Goal: Task Accomplishment & Management: Complete application form

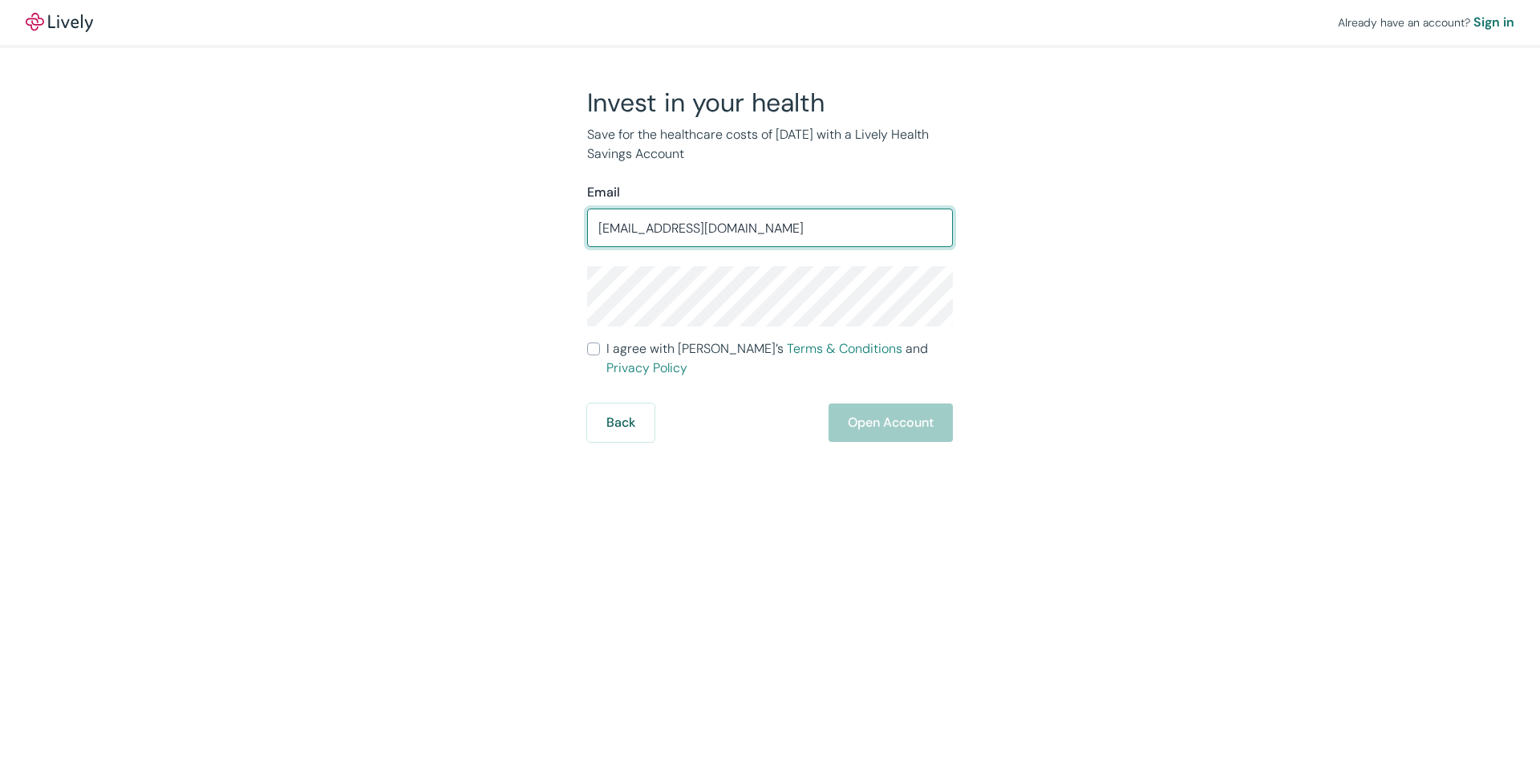
type input "[EMAIL_ADDRESS][DOMAIN_NAME]"
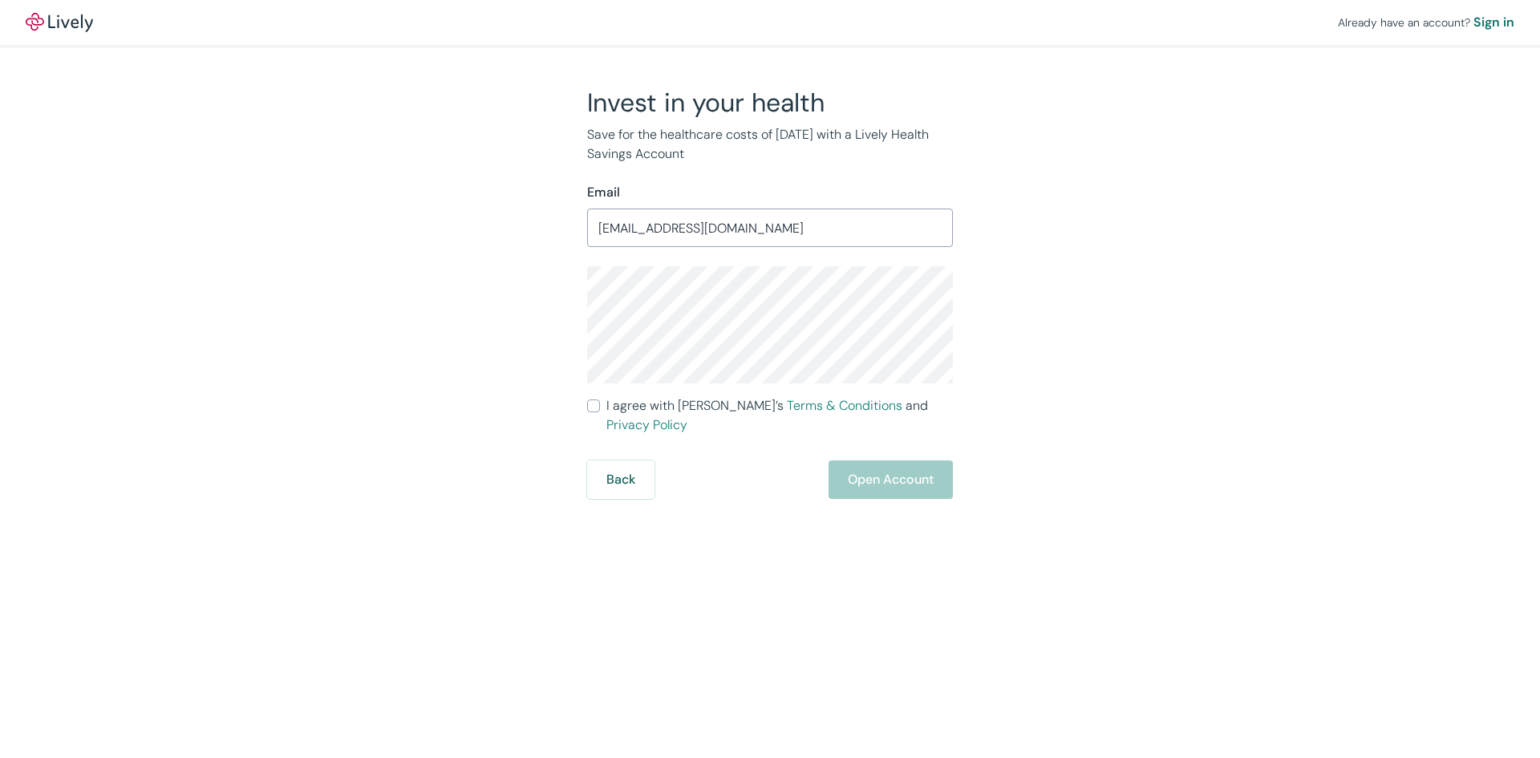
drag, startPoint x: 682, startPoint y: 576, endPoint x: 704, endPoint y: 504, distance: 74.8
click at [682, 575] on div "Already have an account? Sign in Invest in your health Save for the healthcare …" at bounding box center [770, 379] width 1540 height 758
drag, startPoint x: 597, startPoint y: 409, endPoint x: 846, endPoint y: 410, distance: 248.6
click at [605, 407] on label "I agree with Lively’s Terms & Conditions and Privacy Policy" at bounding box center [770, 415] width 366 height 38
click at [600, 407] on input "I agree with Lively’s Terms & Conditions and Privacy Policy" at bounding box center [593, 405] width 13 height 13
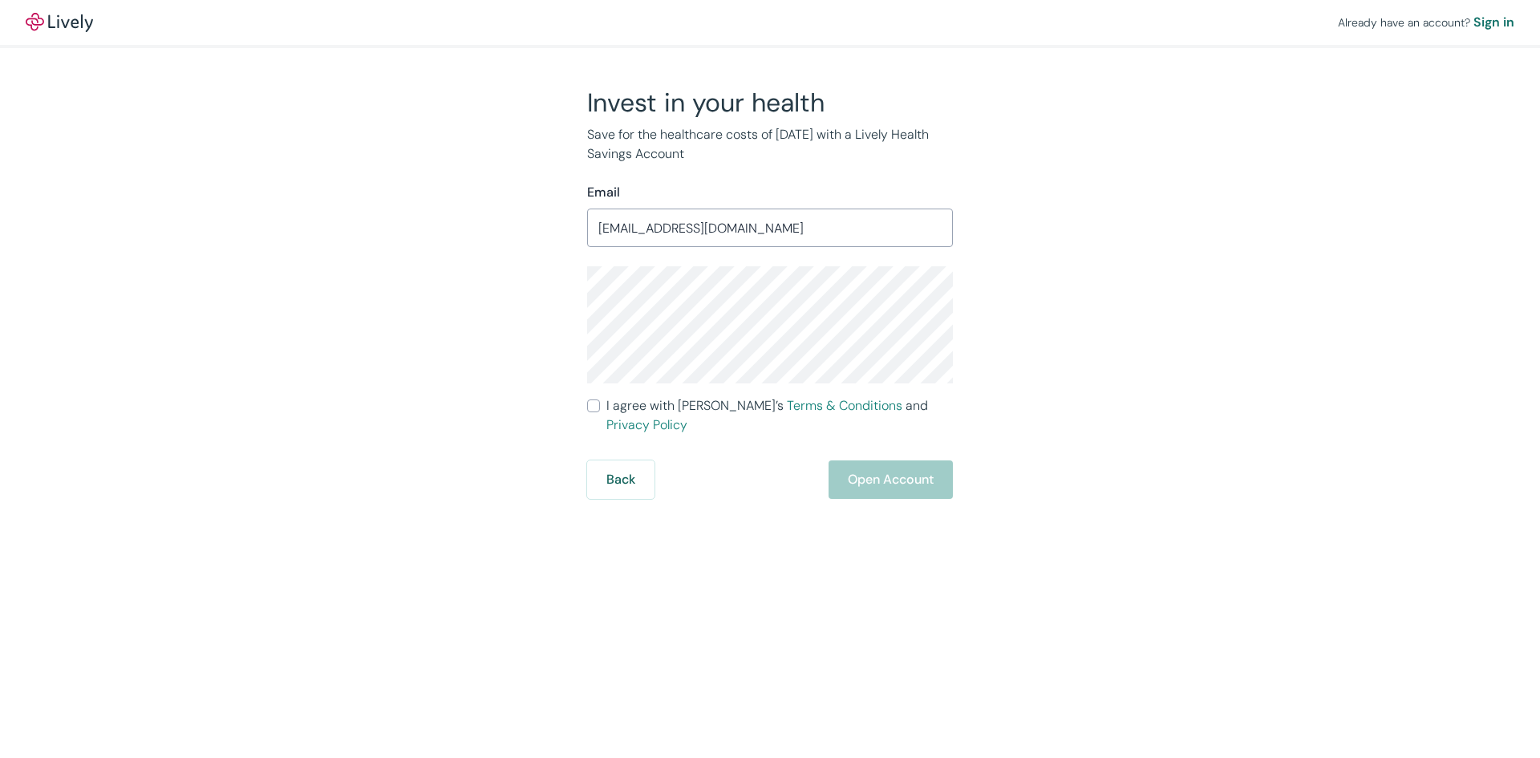
checkbox input "true"
click at [853, 460] on button "Open Account" at bounding box center [890, 479] width 124 height 38
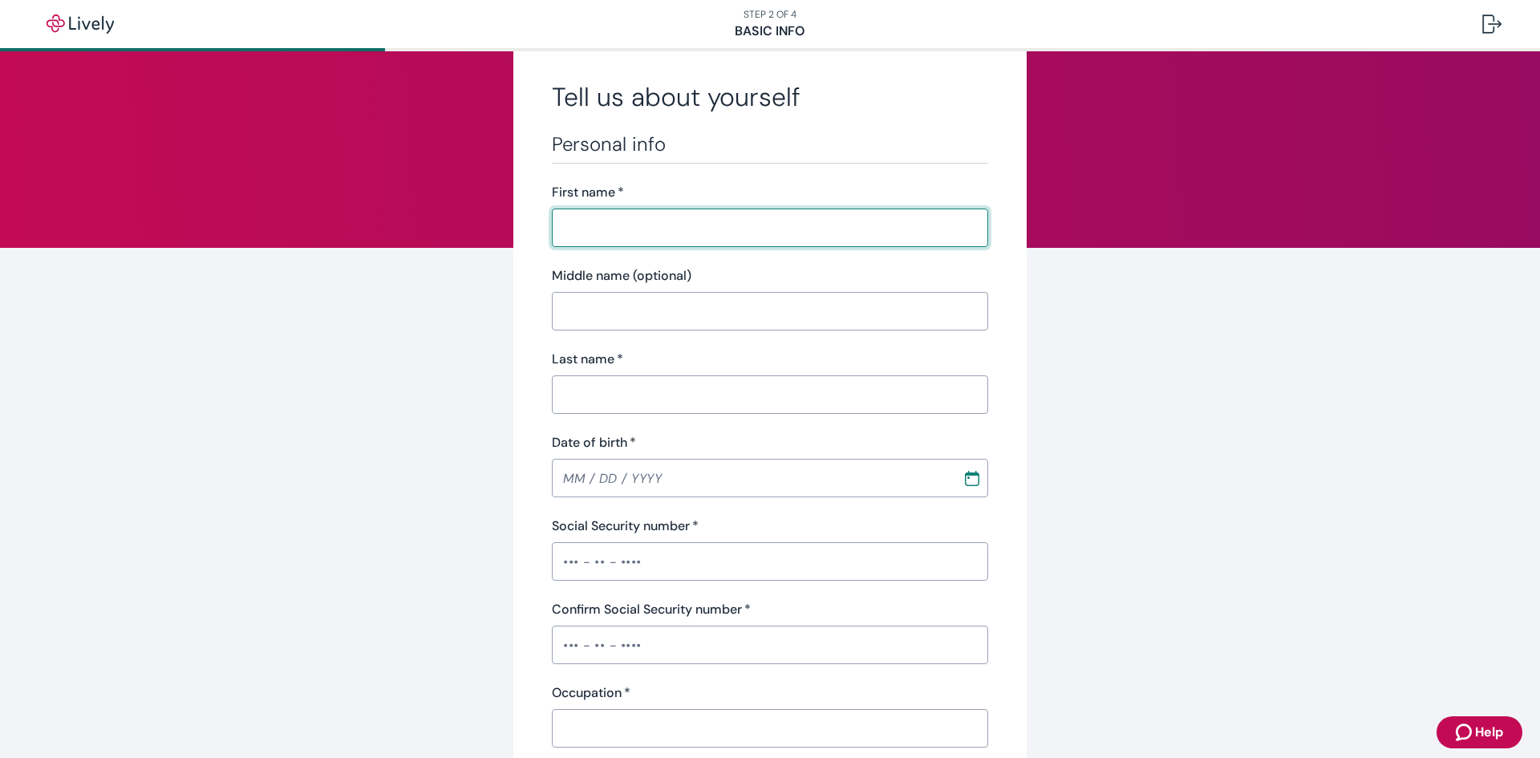
scroll to position [80, 0]
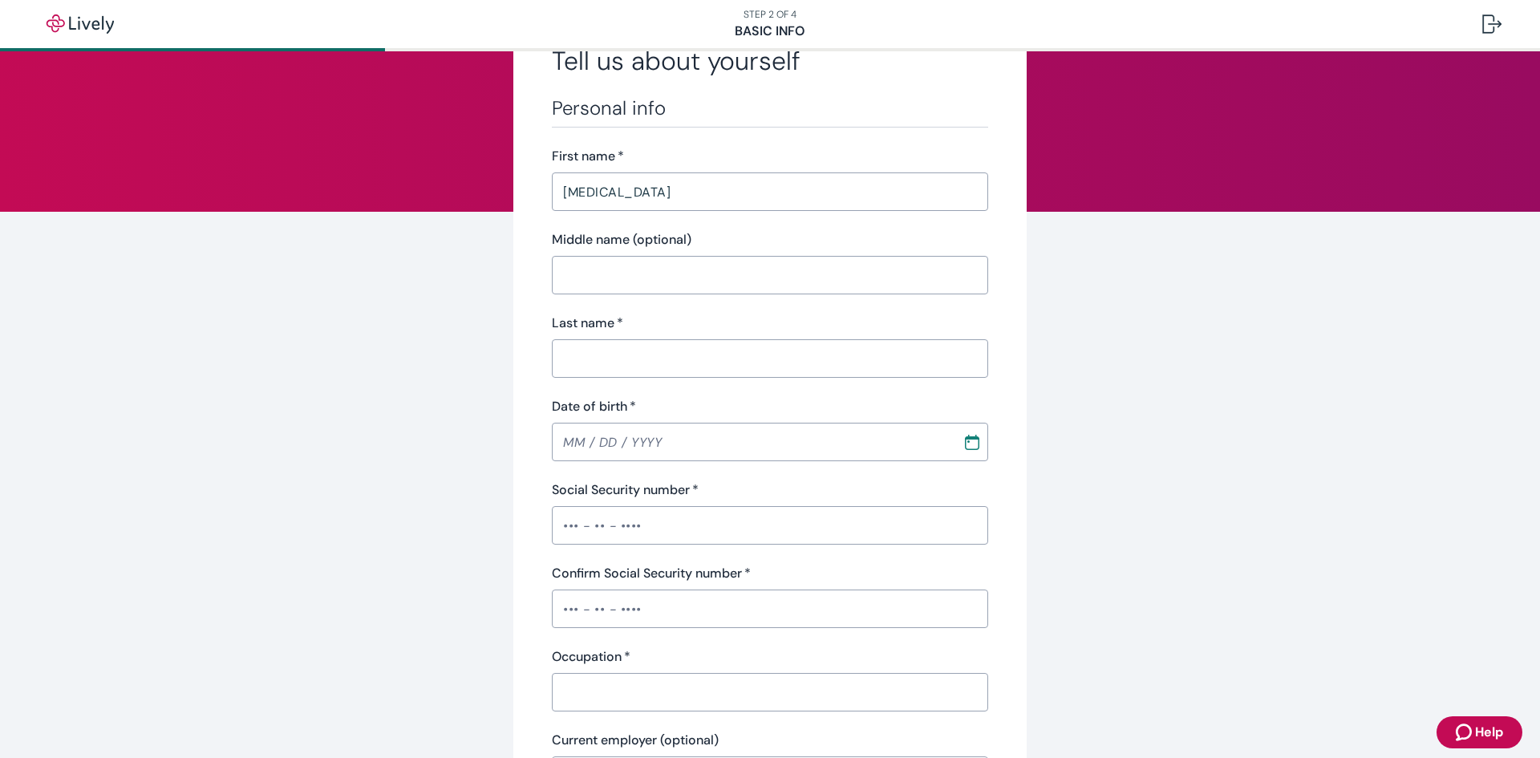
click at [614, 198] on input "[MEDICAL_DATA]" at bounding box center [770, 192] width 436 height 32
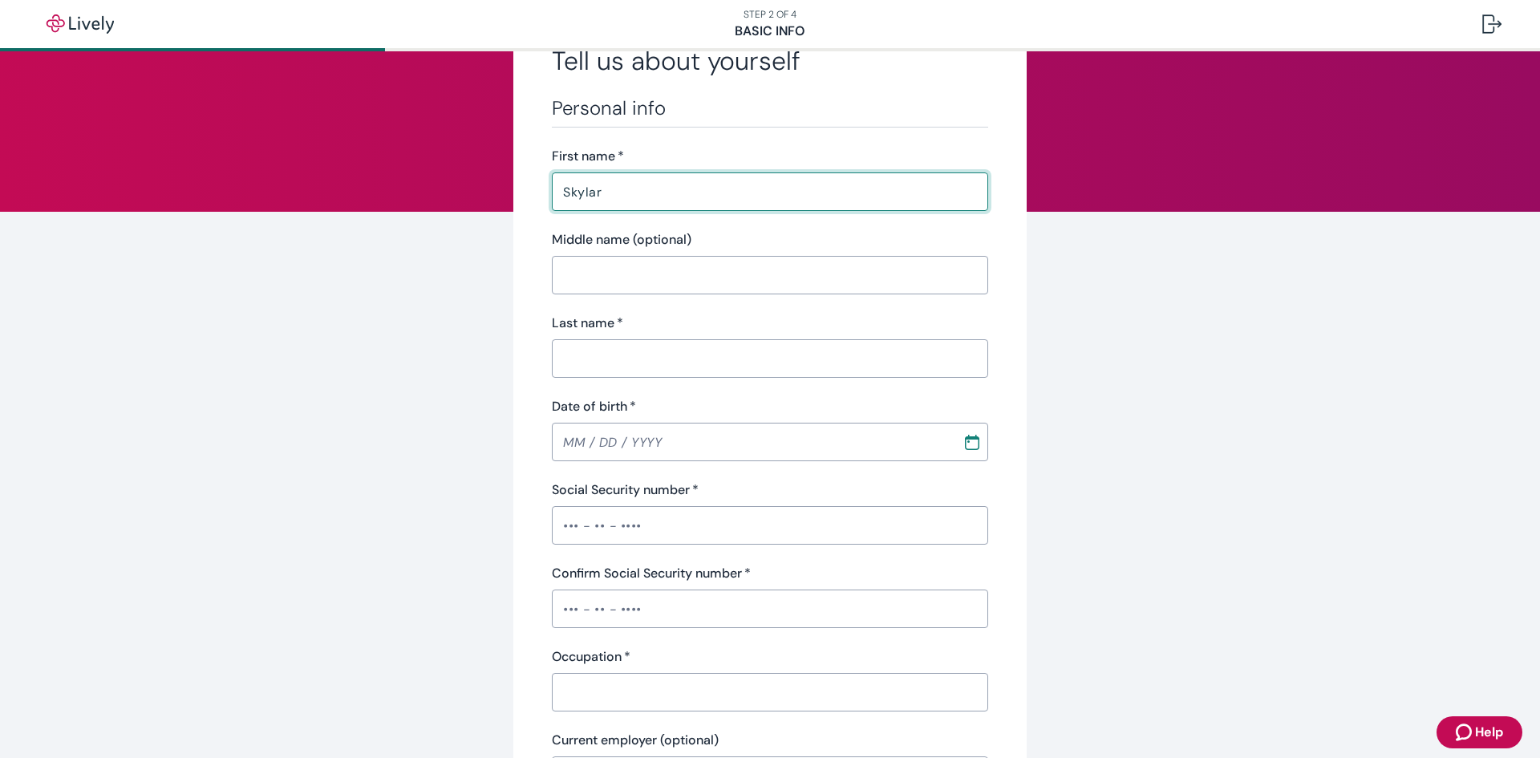
type input "Skylar"
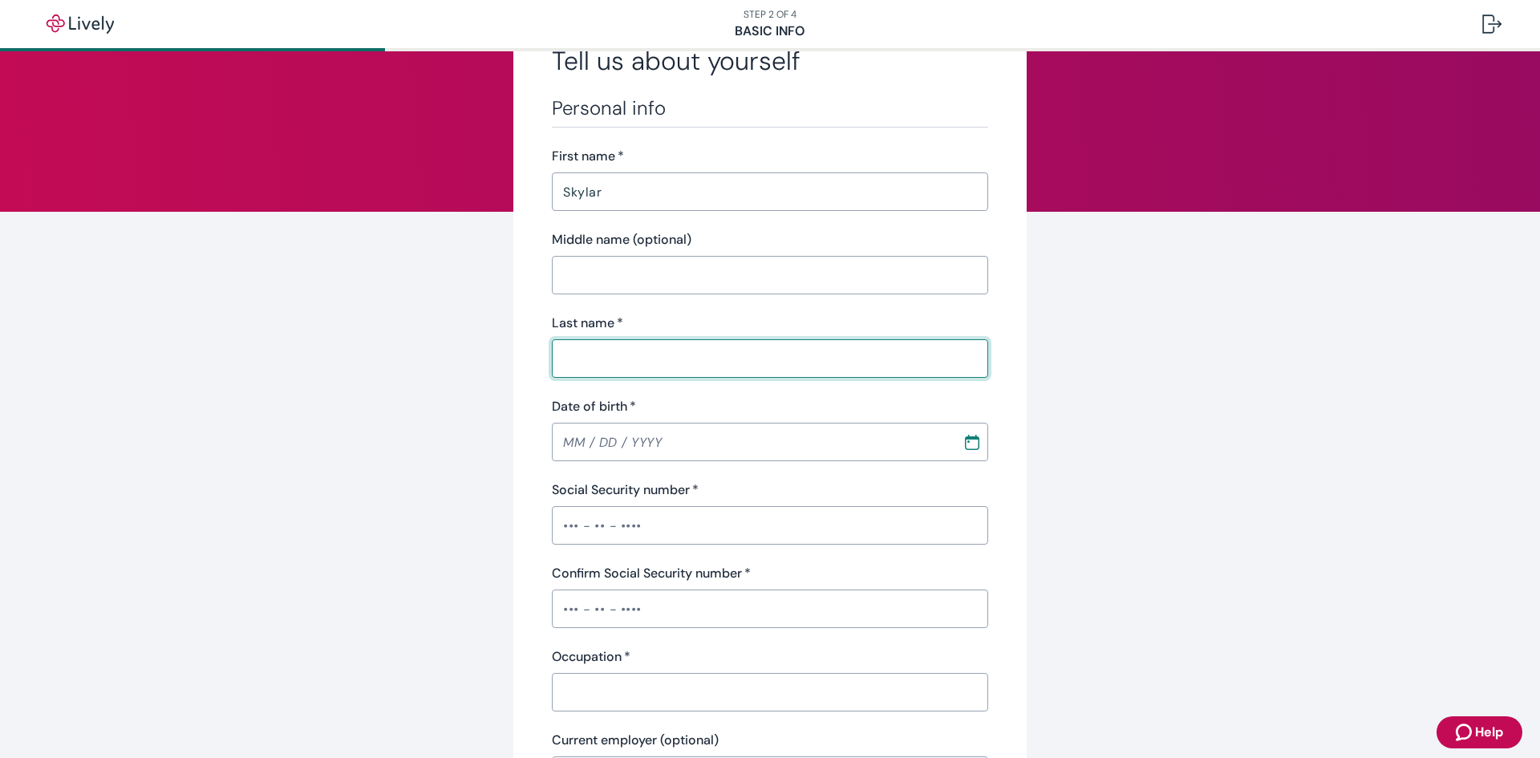
click at [653, 361] on input "Last name   *" at bounding box center [770, 358] width 436 height 32
type input "[PERSON_NAME]"
click at [572, 451] on input "MM / DD / YYYY" at bounding box center [751, 442] width 399 height 32
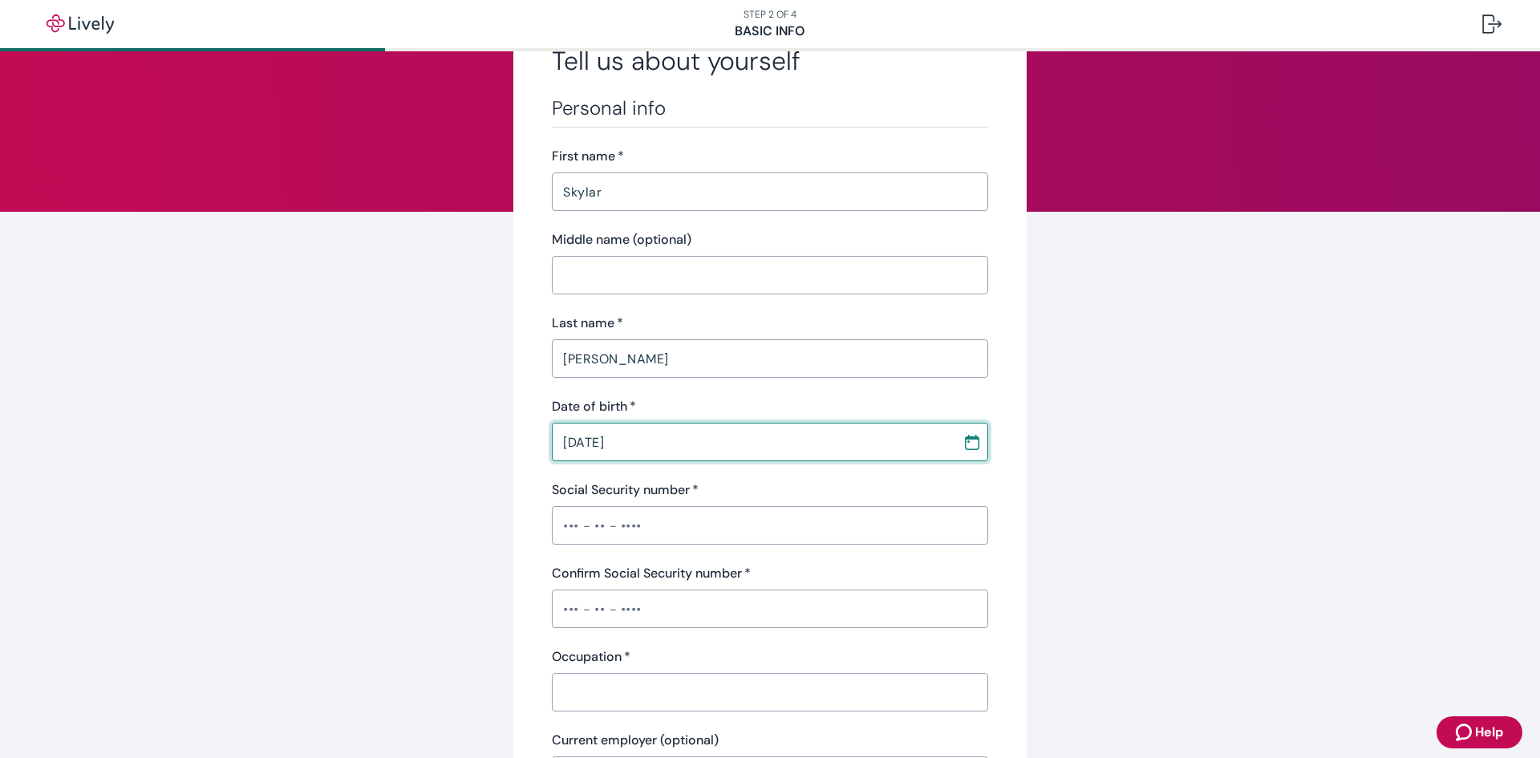
type input "[DATE]"
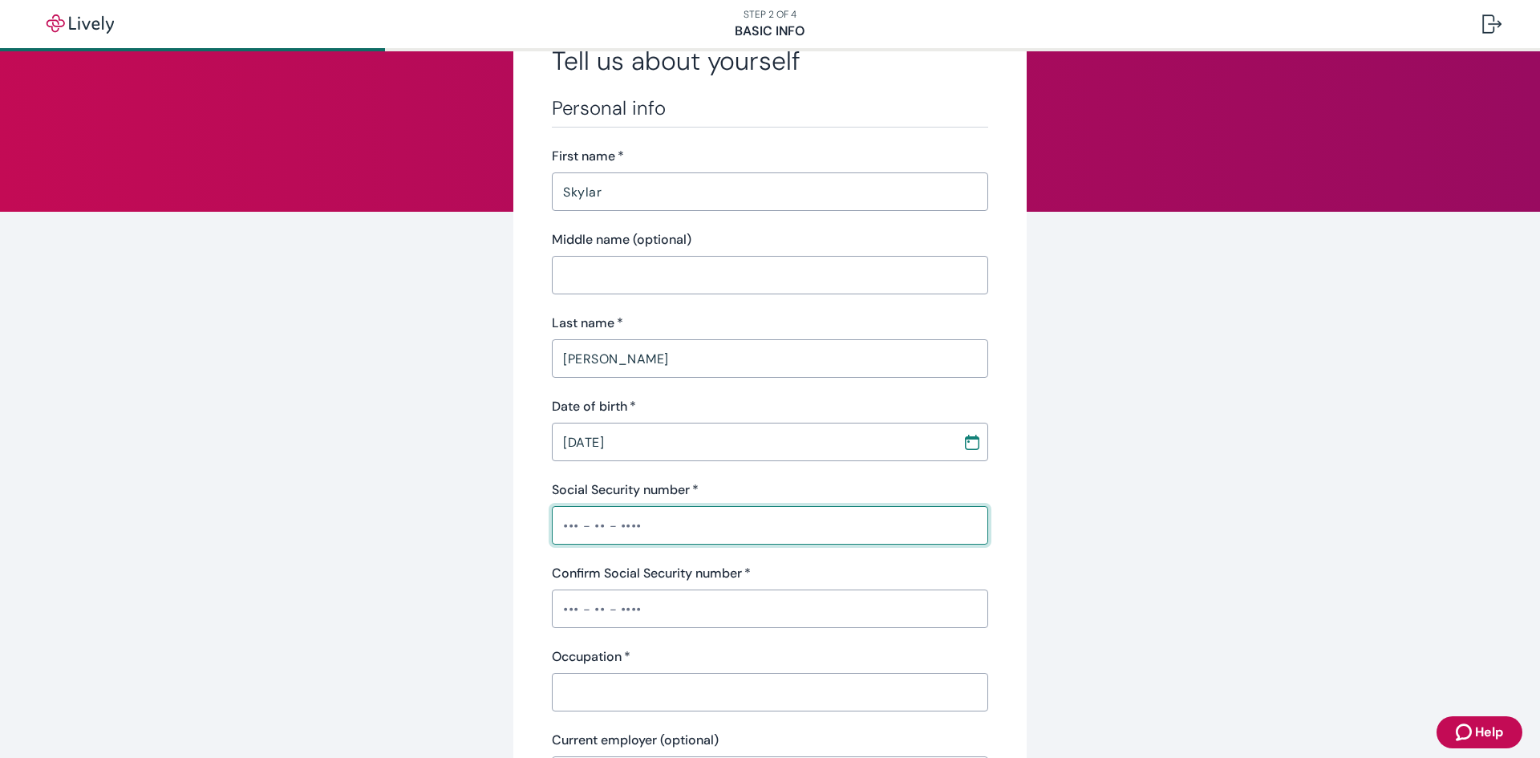
click at [616, 524] on input "Social Security number   *" at bounding box center [770, 525] width 436 height 32
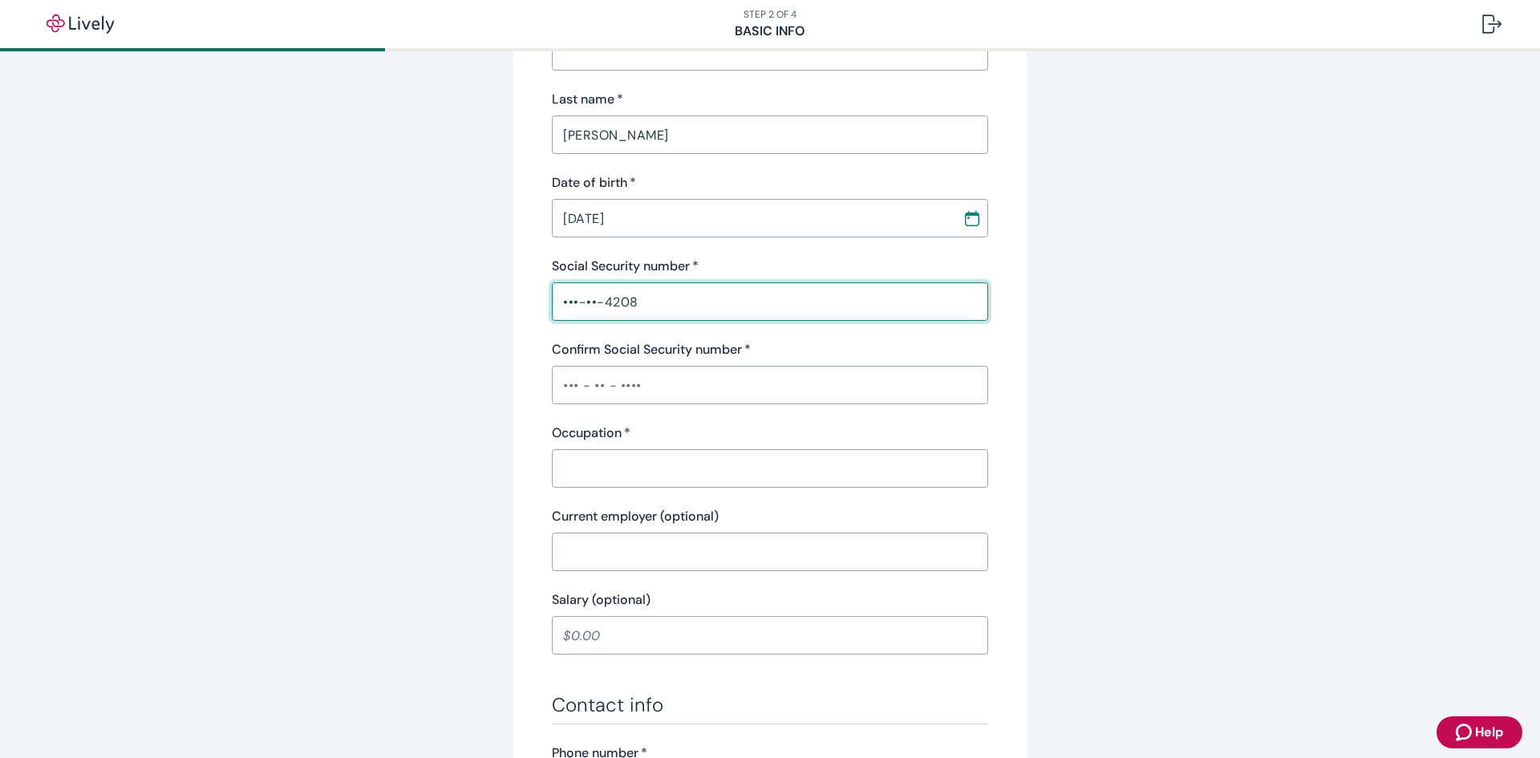
scroll to position [321, 0]
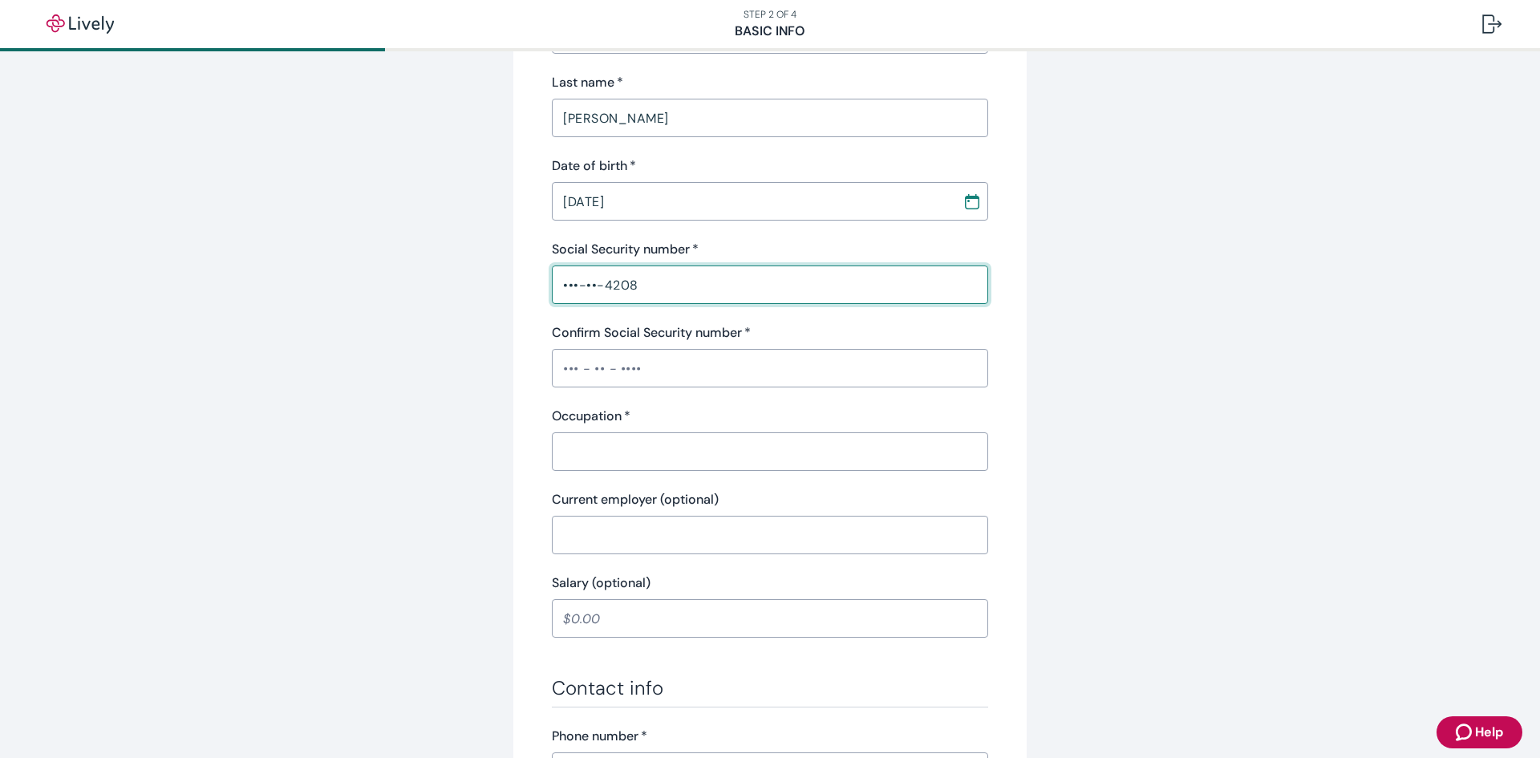
type input "•••-••-4208"
click at [660, 351] on div "​" at bounding box center [770, 368] width 436 height 38
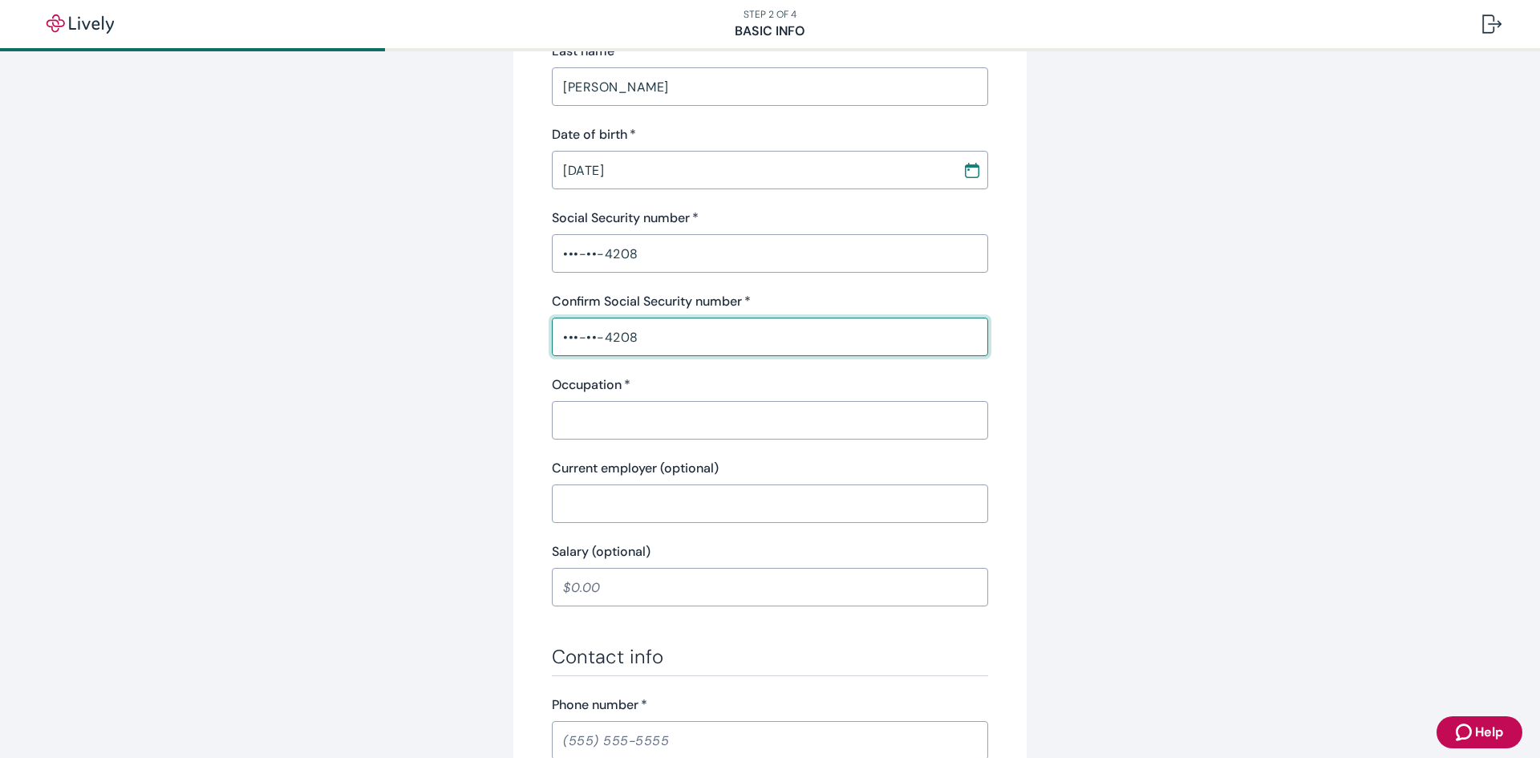
scroll to position [401, 0]
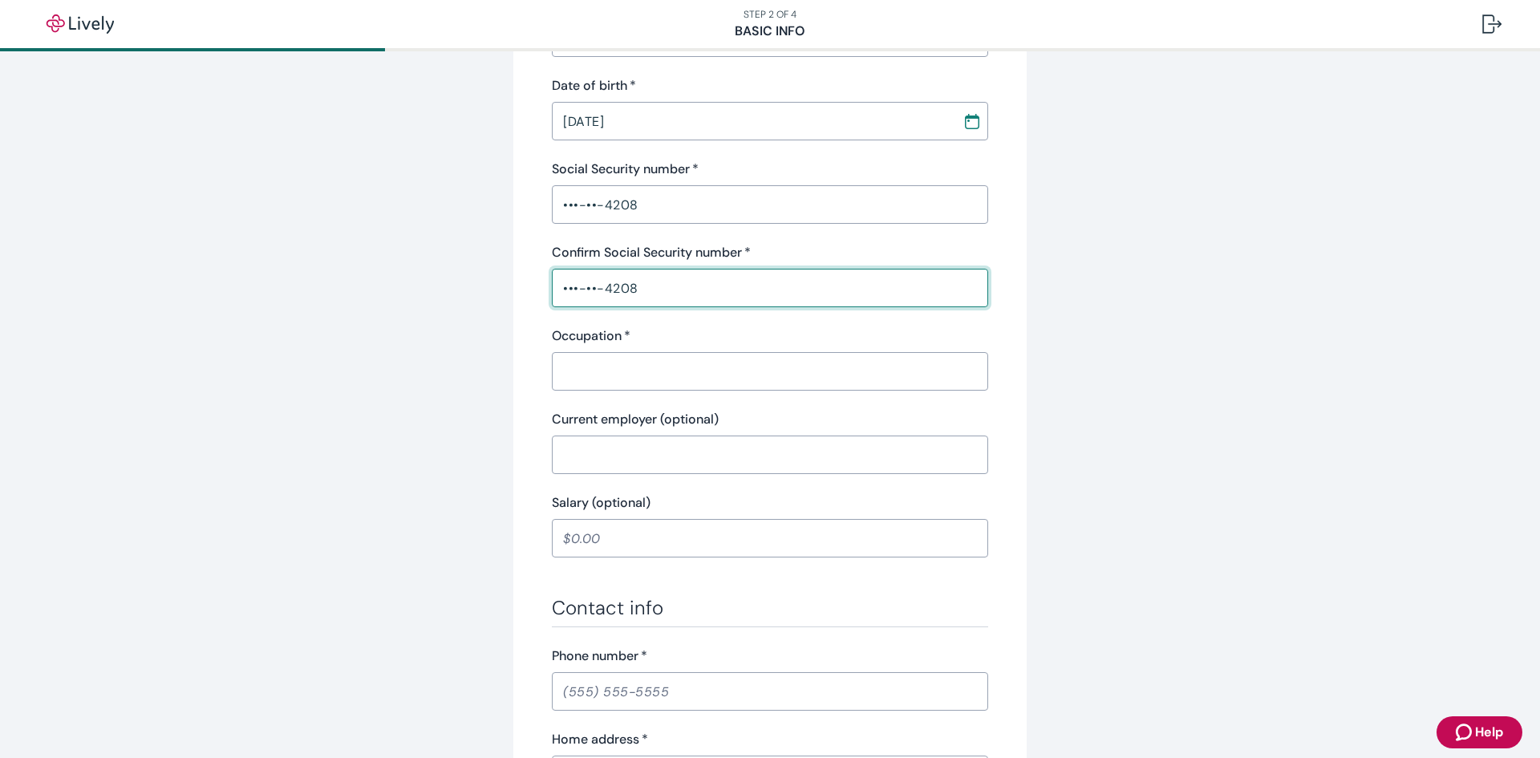
type input "•••-••-4208"
click at [662, 362] on input "Occupation   *" at bounding box center [770, 371] width 436 height 32
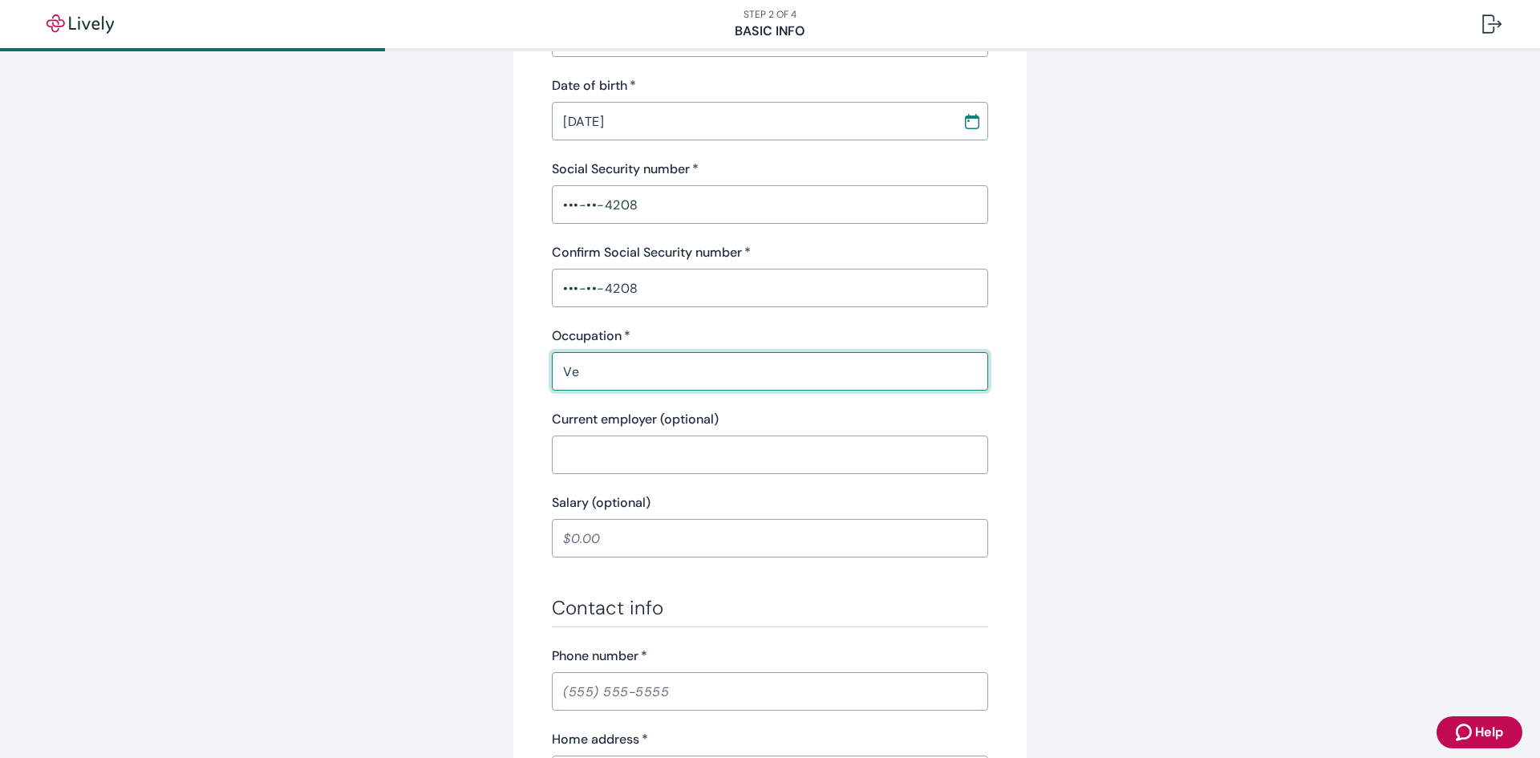
type input "V"
type input "Sales rep"
click at [631, 447] on input "Current employer (optional)" at bounding box center [770, 455] width 436 height 32
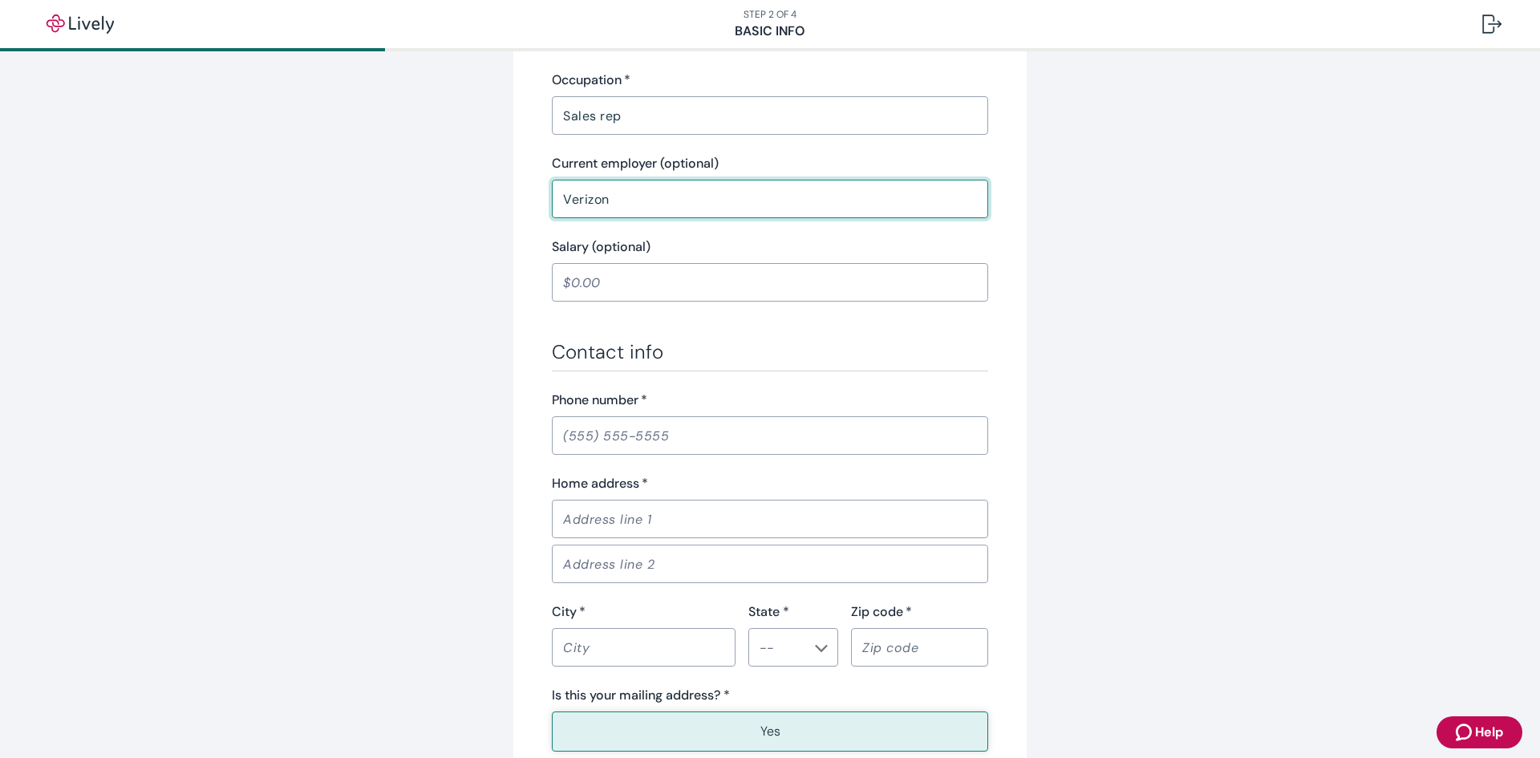
scroll to position [722, 0]
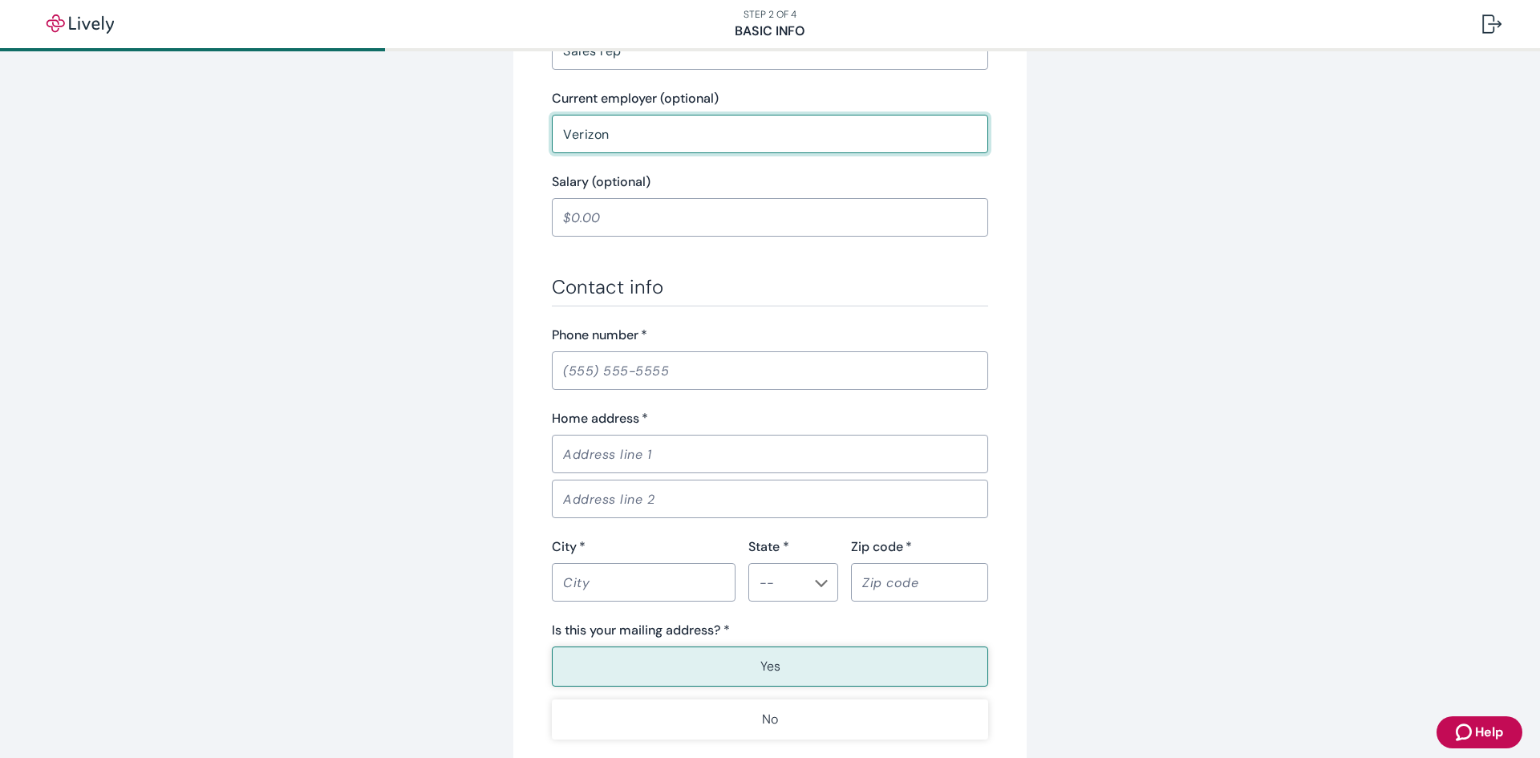
type input "Verizon"
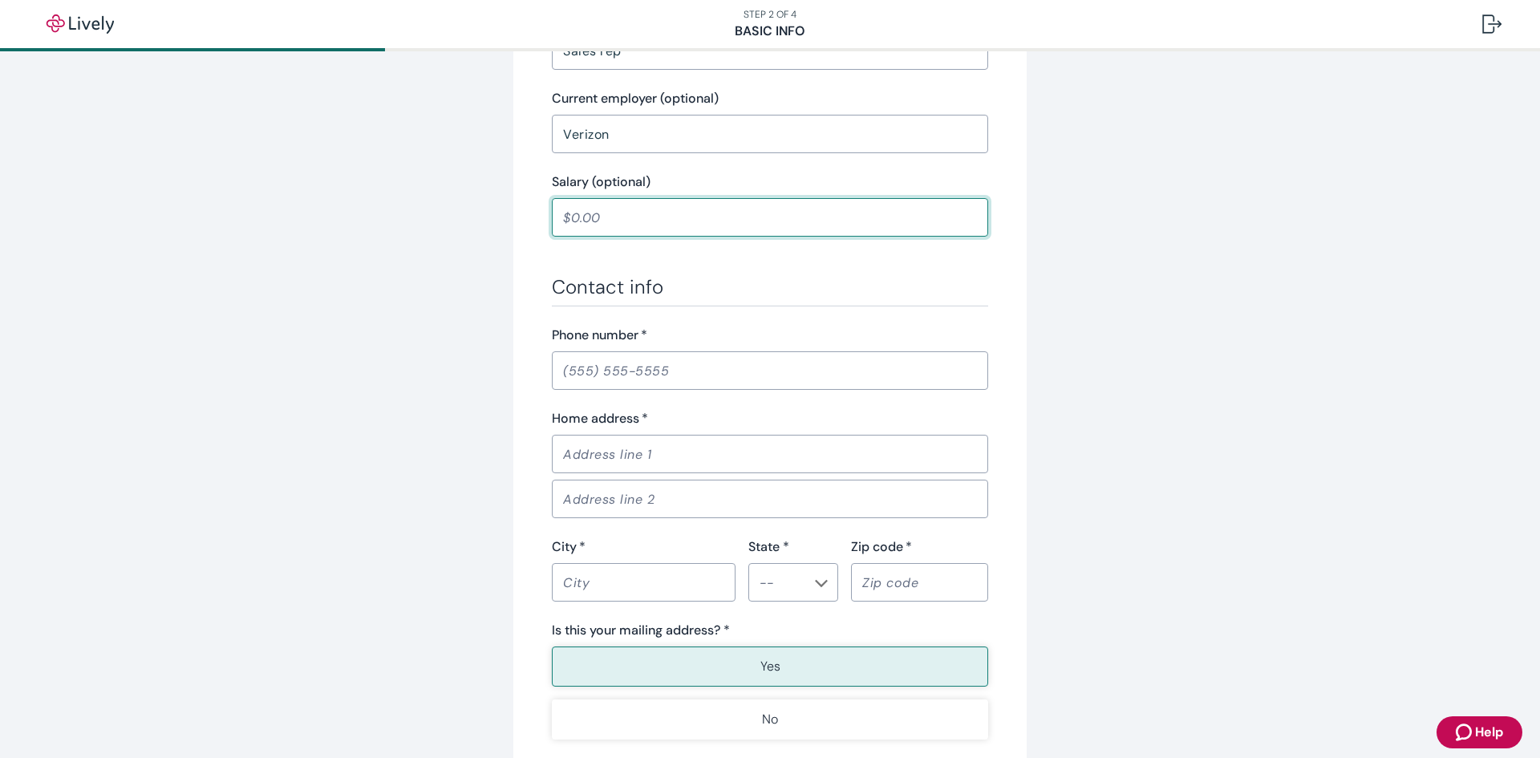
click at [606, 217] on input "Salary (optional)" at bounding box center [770, 217] width 436 height 32
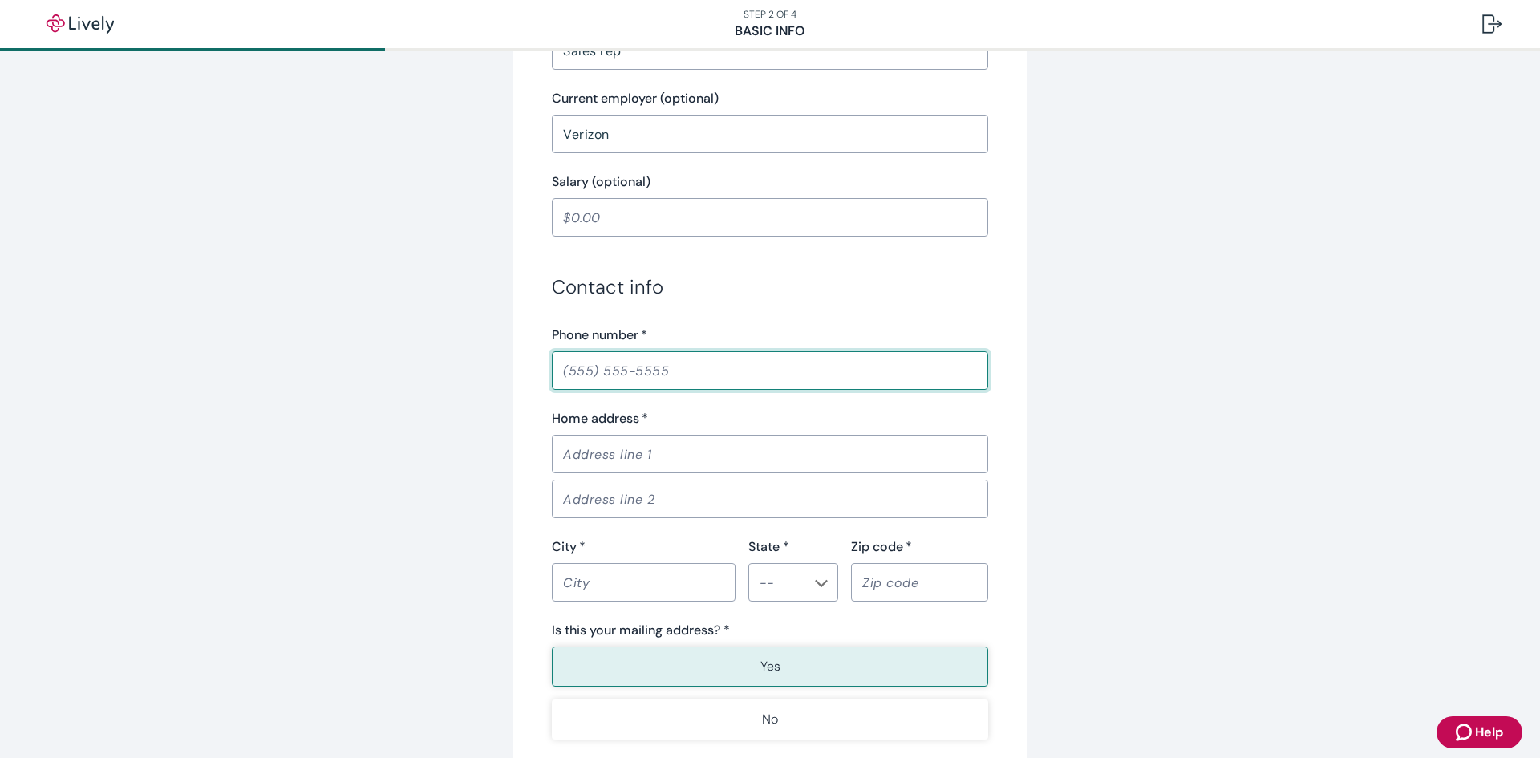
click at [706, 368] on input "Phone number   *" at bounding box center [770, 370] width 436 height 32
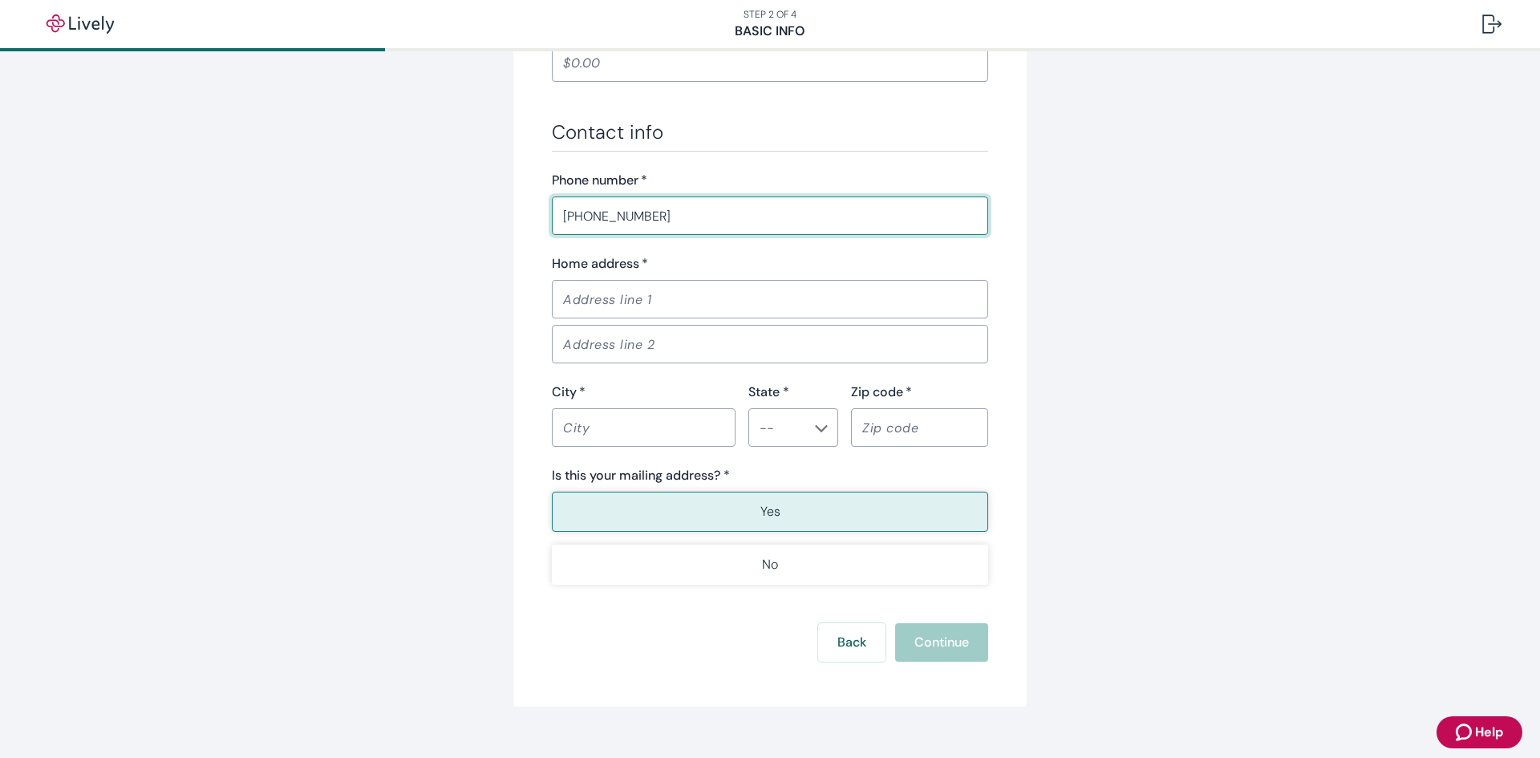
scroll to position [902, 0]
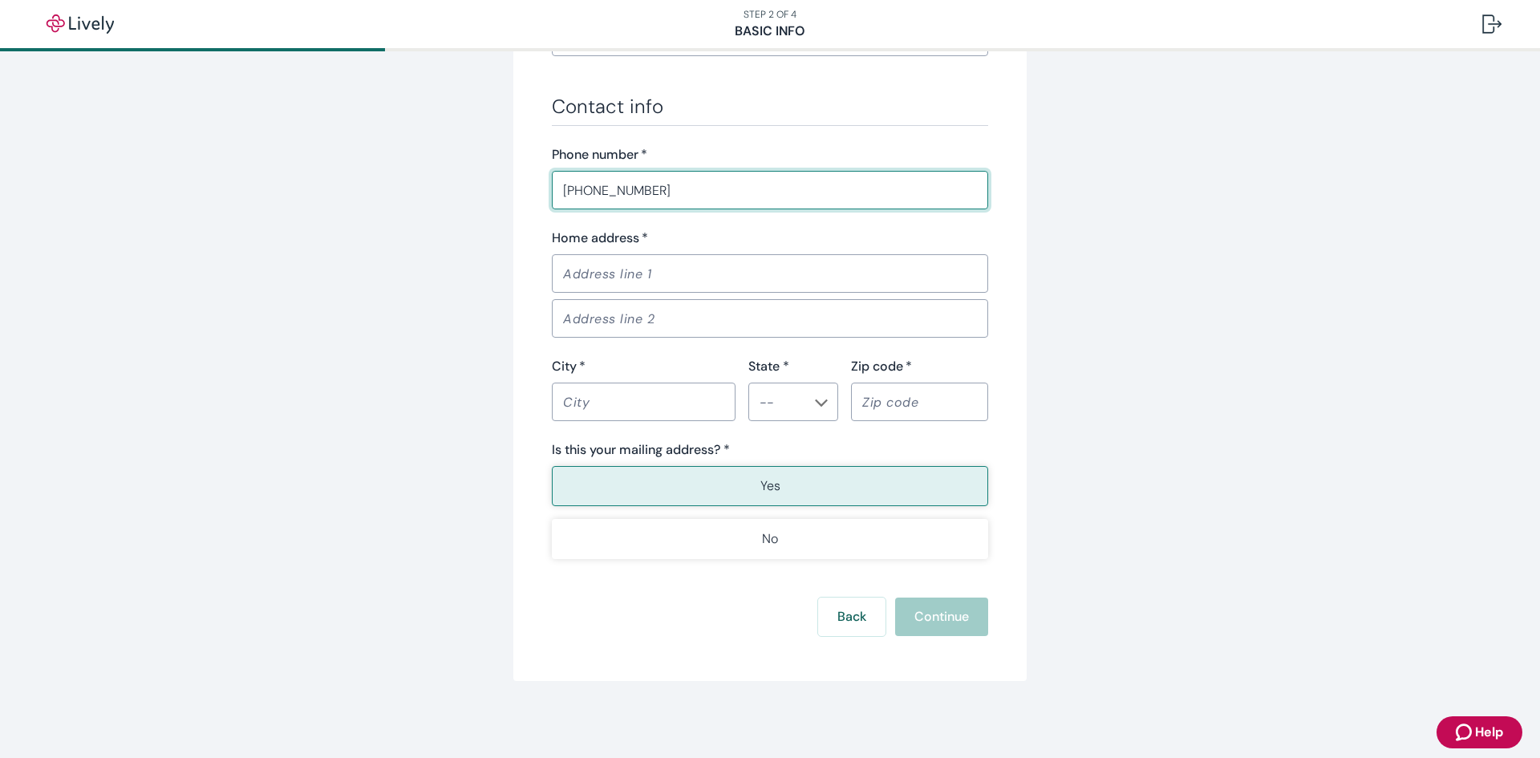
type input "[PHONE_NUMBER]"
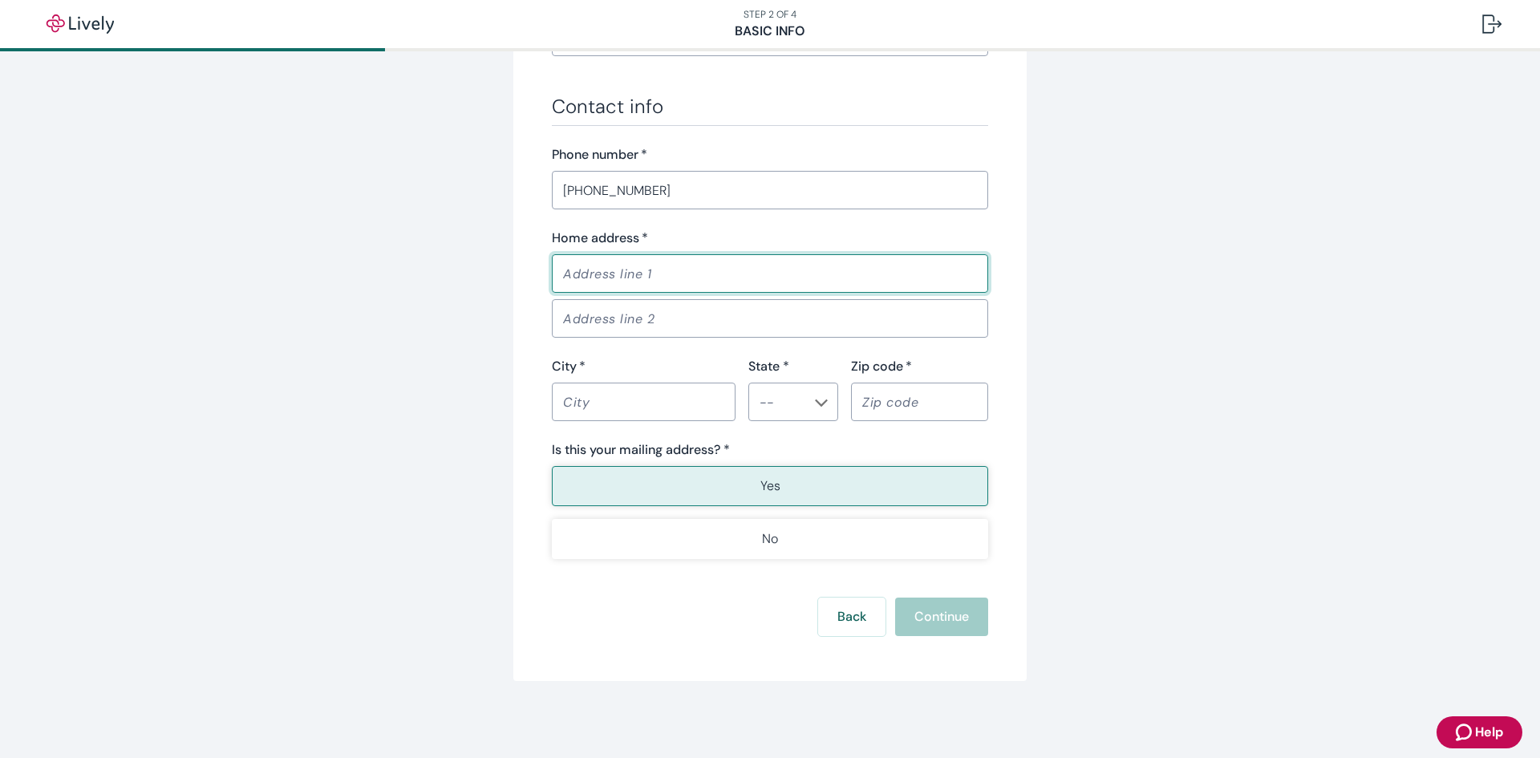
click at [631, 273] on input "Home address   *" at bounding box center [770, 273] width 436 height 32
type input "75 tumbleweed [PERSON_NAME] co 80498"
click at [573, 398] on input "City   *" at bounding box center [644, 402] width 184 height 32
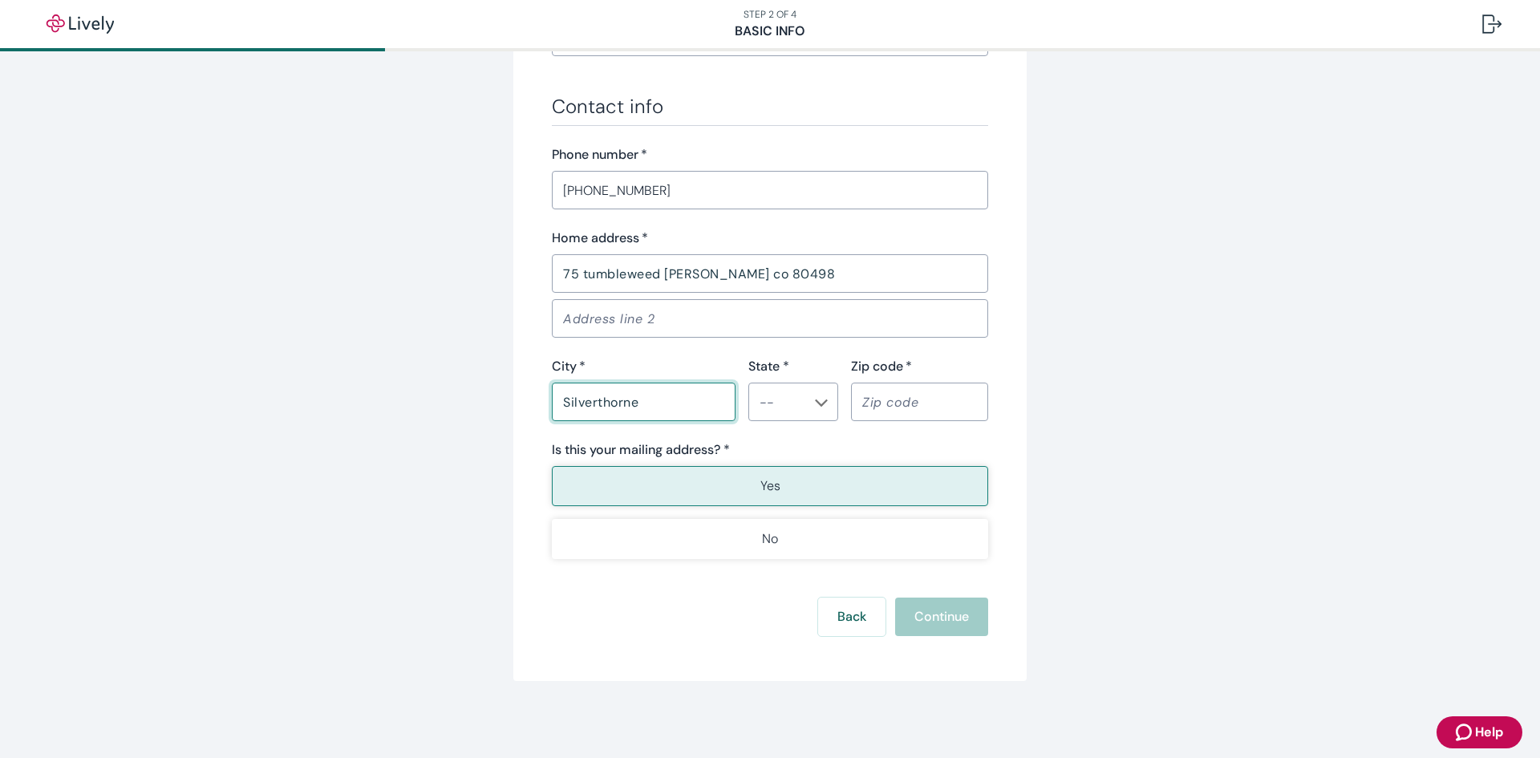
click at [819, 394] on div at bounding box center [820, 402] width 14 height 18
type input "Silverthorne"
click at [819, 404] on icon "Chevron icon" at bounding box center [821, 402] width 13 height 13
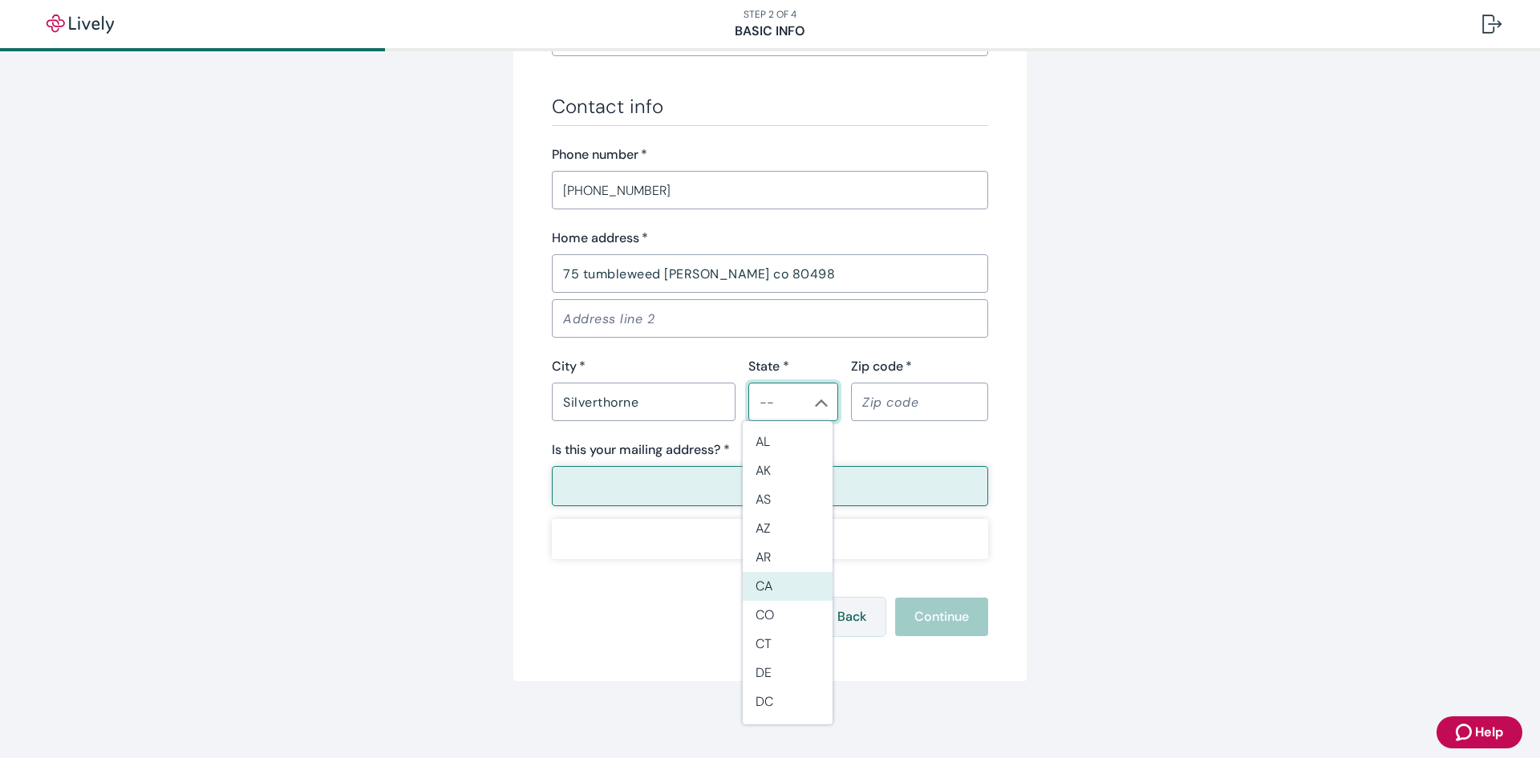
click at [814, 605] on li "CO" at bounding box center [788, 615] width 90 height 29
type input "CO"
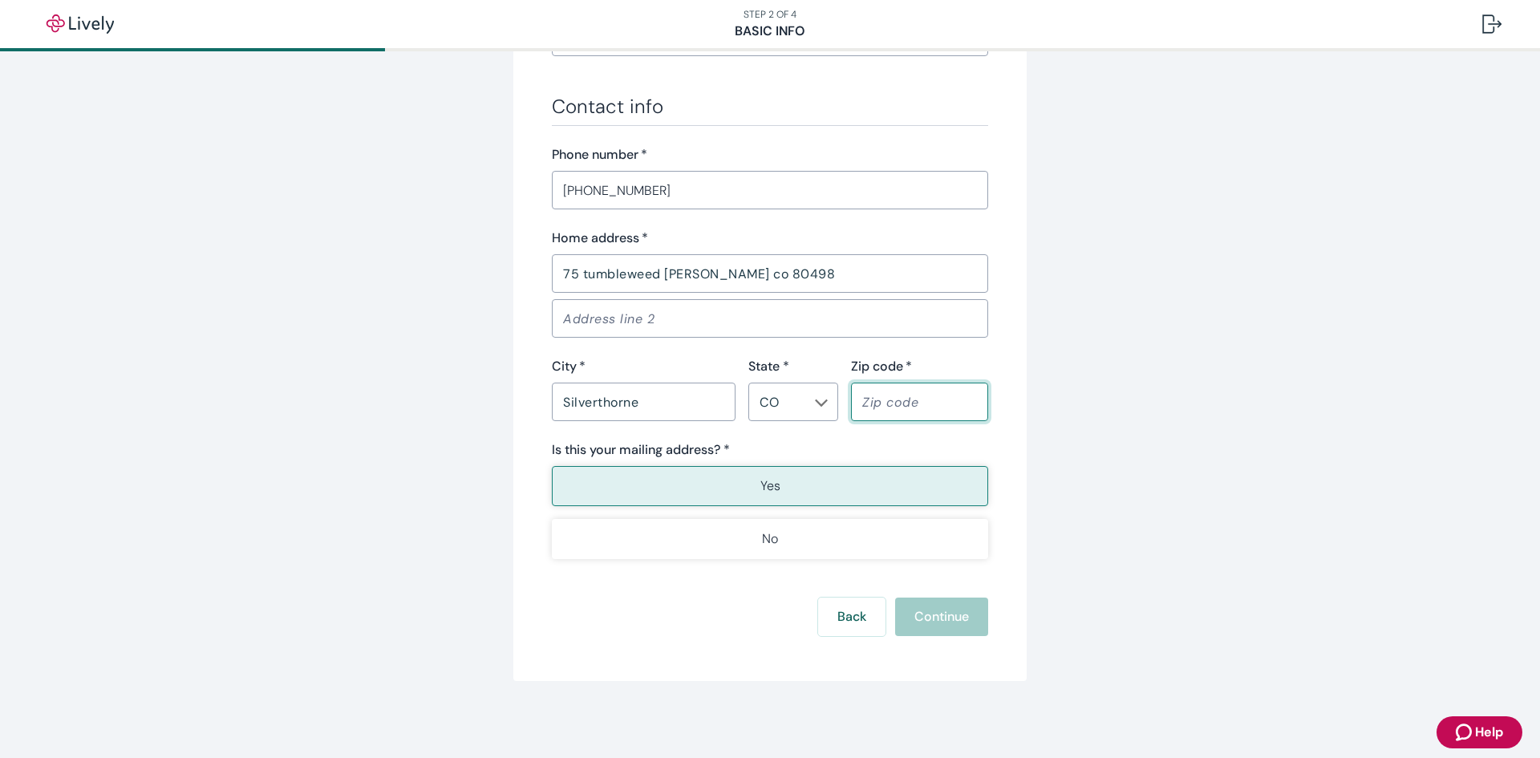
click at [894, 396] on input "Zip code   *" at bounding box center [919, 402] width 137 height 32
type input "80498"
click at [805, 499] on button "Yes" at bounding box center [770, 486] width 436 height 40
click at [926, 604] on button "Continue" at bounding box center [941, 616] width 93 height 38
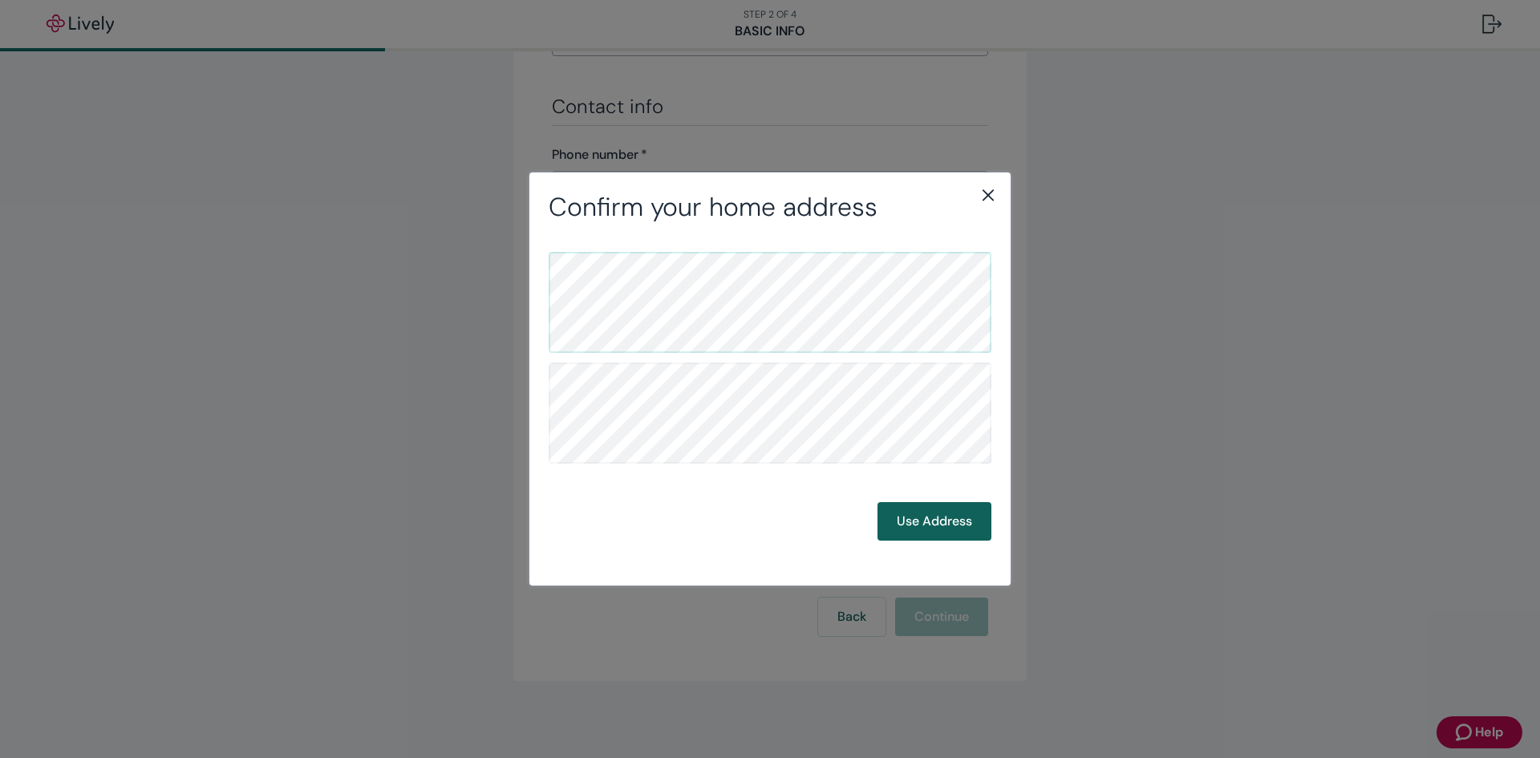
click at [916, 528] on button "Use Address" at bounding box center [934, 521] width 114 height 38
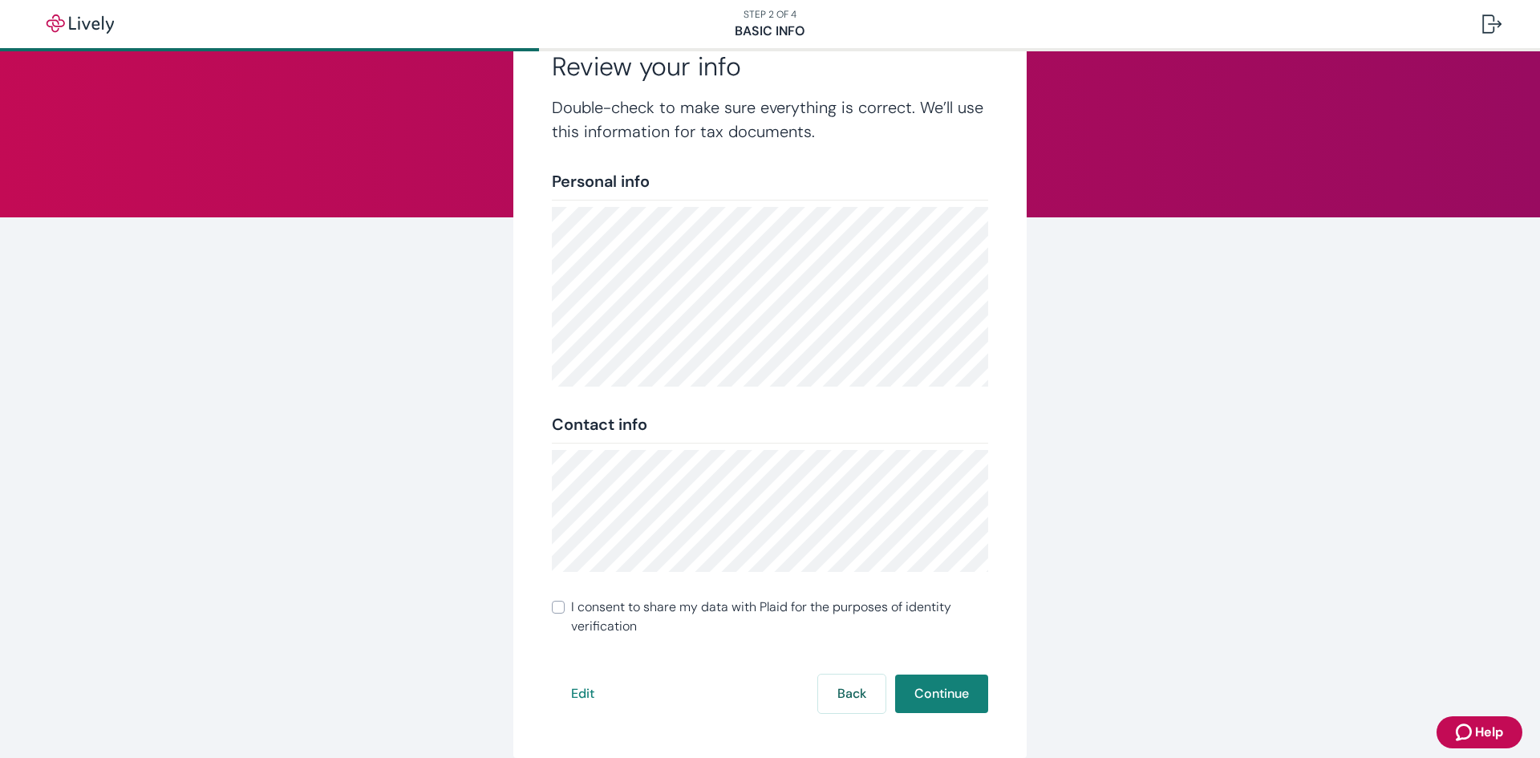
scroll to position [152, 0]
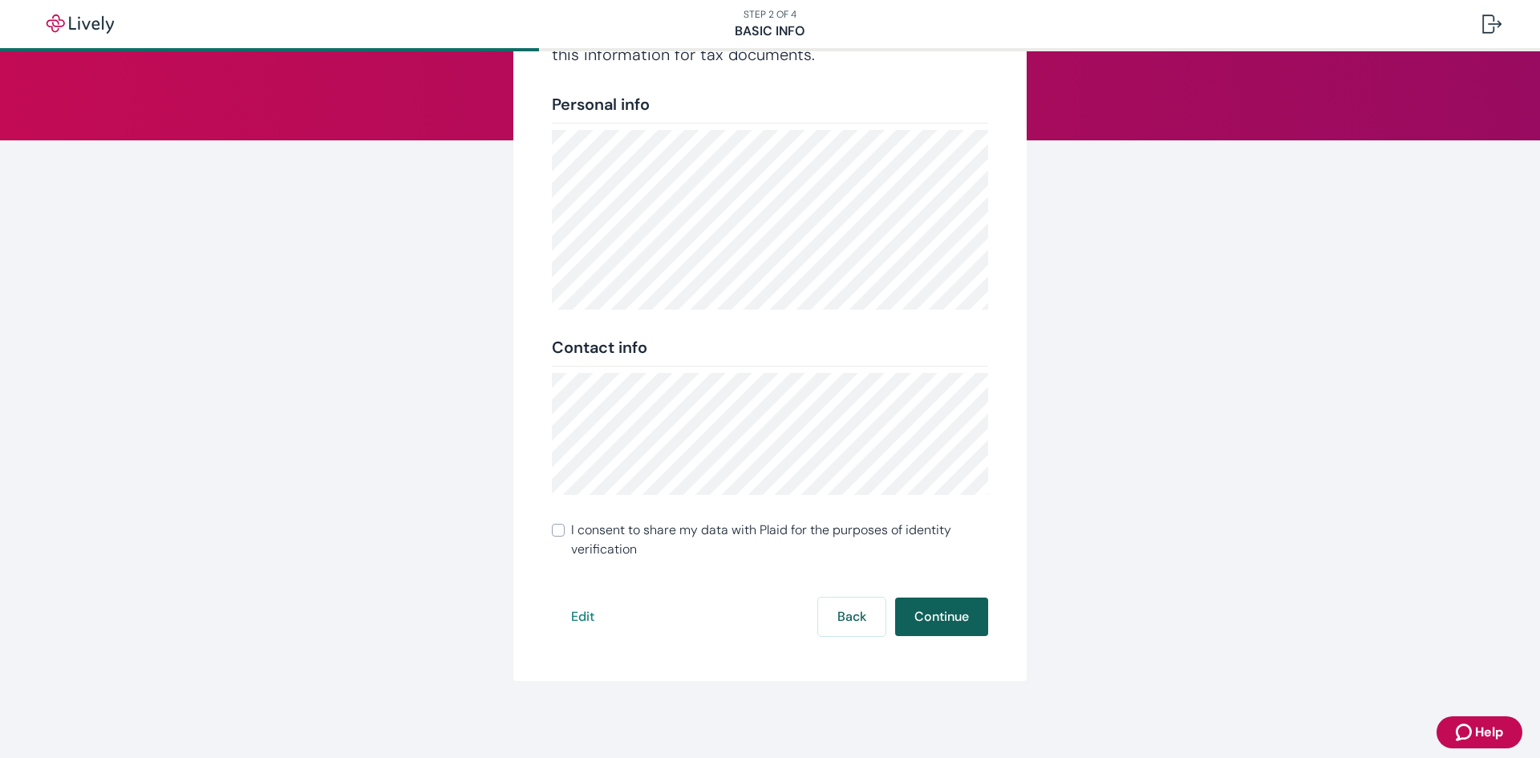
click at [932, 601] on button "Continue" at bounding box center [941, 616] width 93 height 38
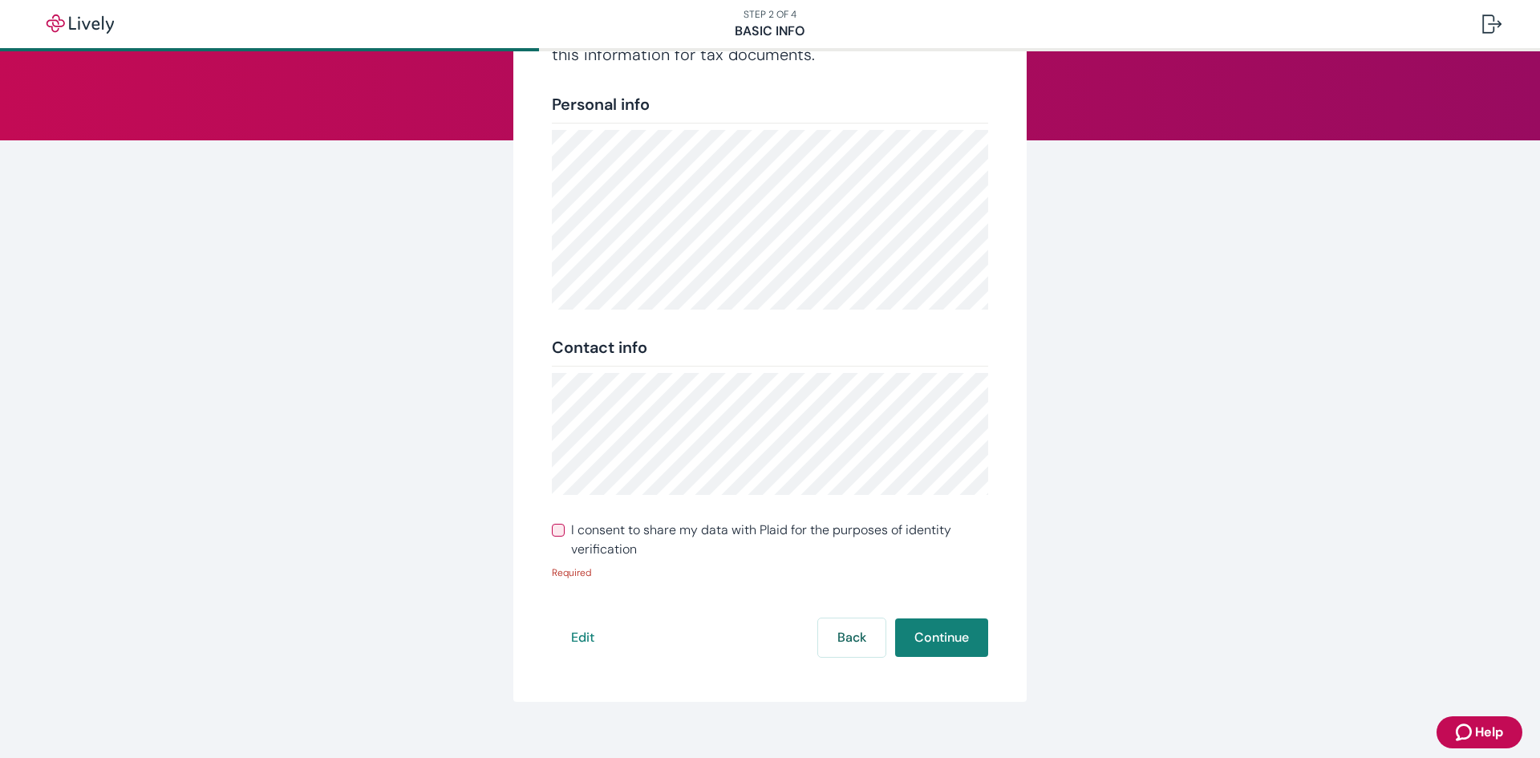
click at [557, 528] on input "I consent to share my data with Plaid for the purposes of identity verification" at bounding box center [558, 530] width 13 height 13
checkbox input "true"
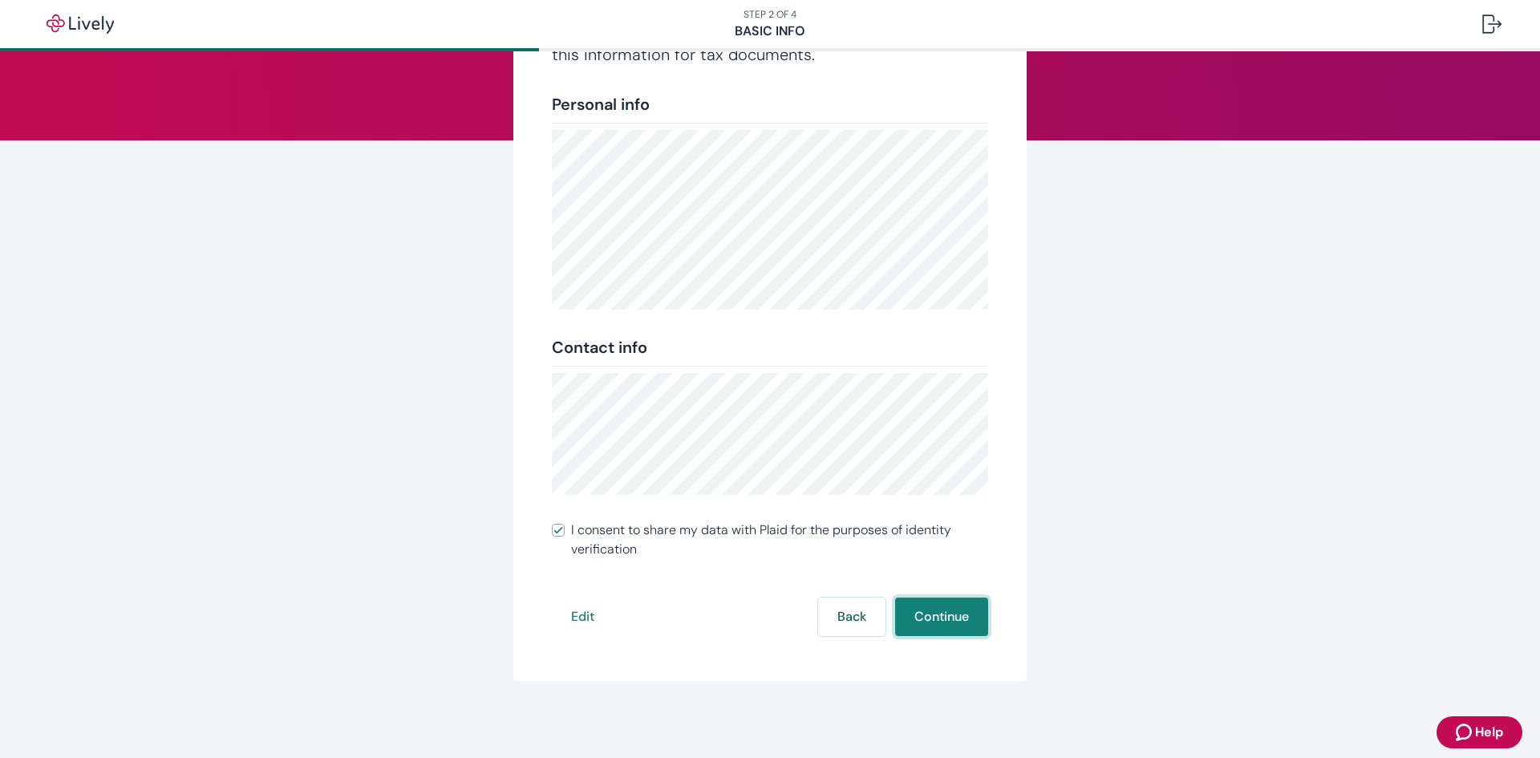
click at [927, 614] on button "Continue" at bounding box center [941, 616] width 93 height 38
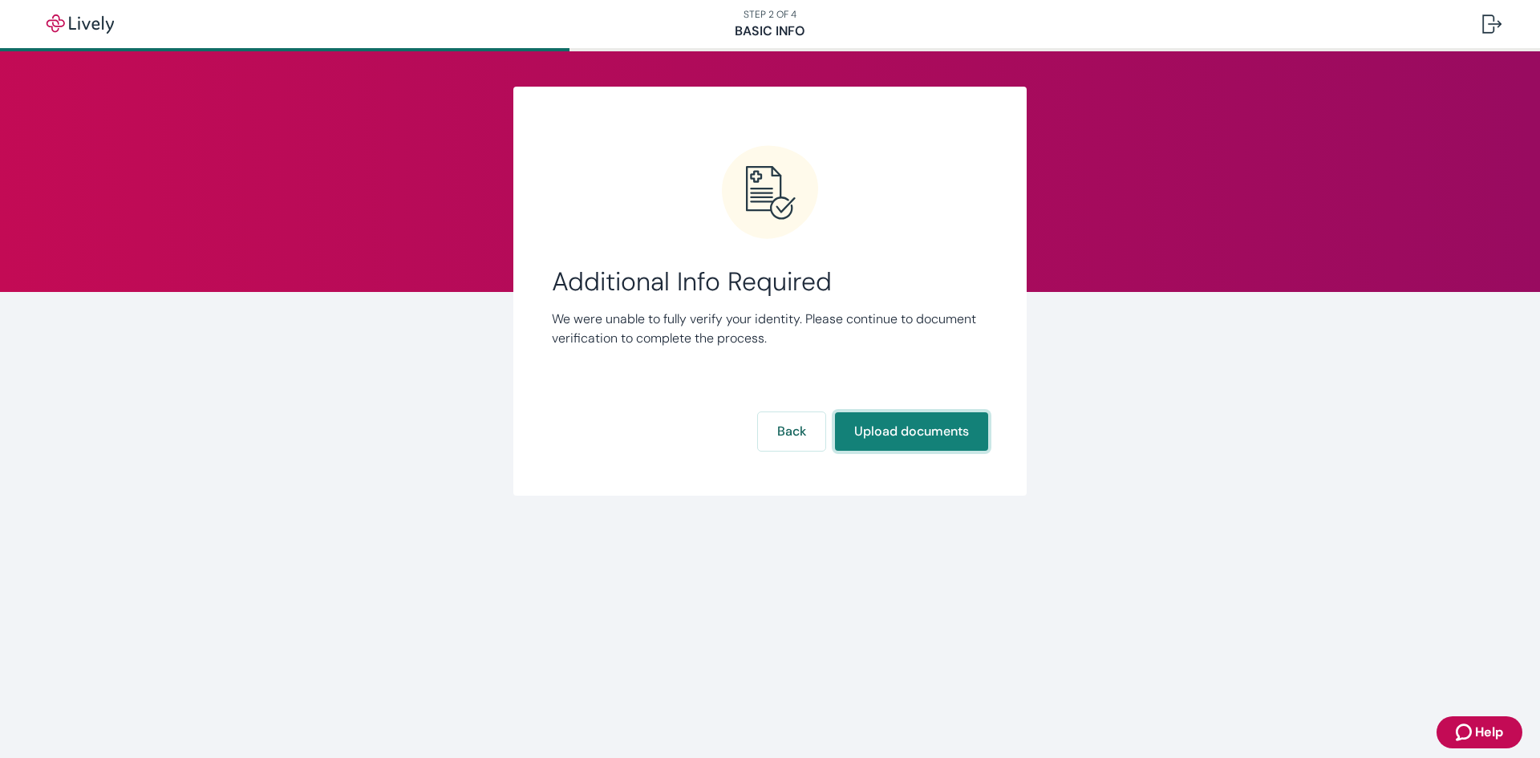
click at [881, 439] on button "Upload documents" at bounding box center [911, 431] width 153 height 38
click at [909, 447] on button "Upload documents" at bounding box center [911, 431] width 153 height 38
click at [769, 422] on button "Back" at bounding box center [791, 431] width 67 height 38
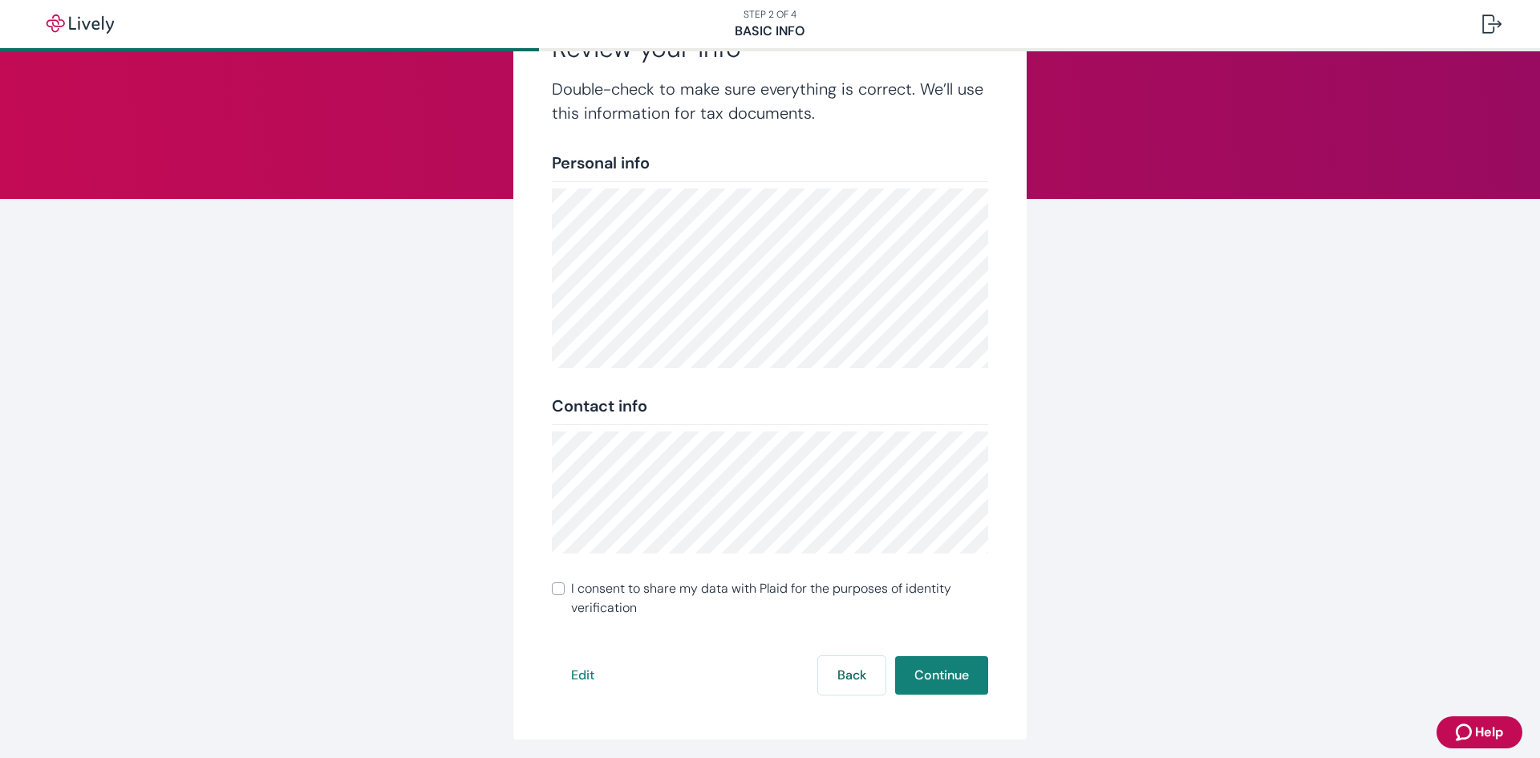
scroll to position [152, 0]
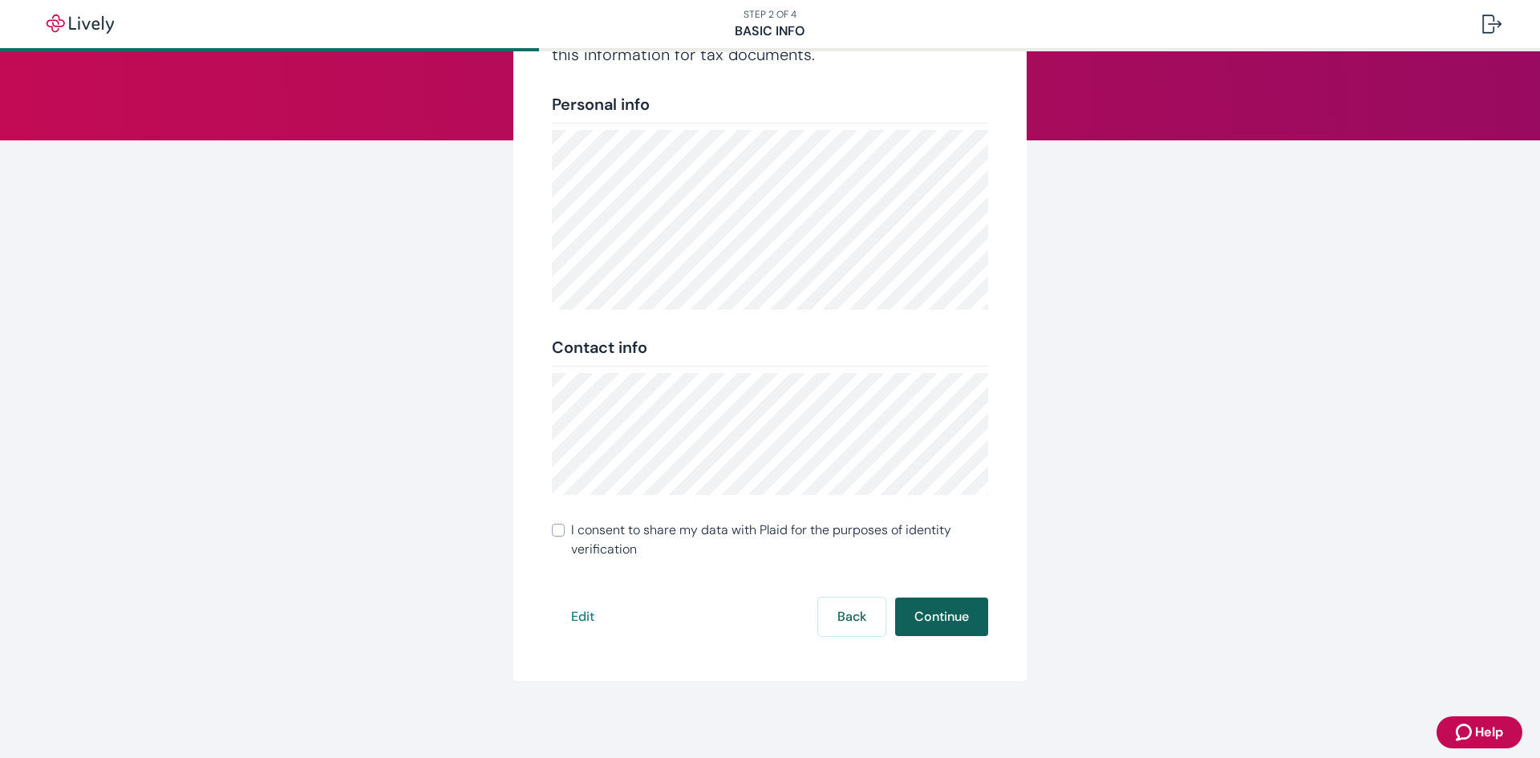
click at [917, 605] on button "Continue" at bounding box center [941, 616] width 93 height 38
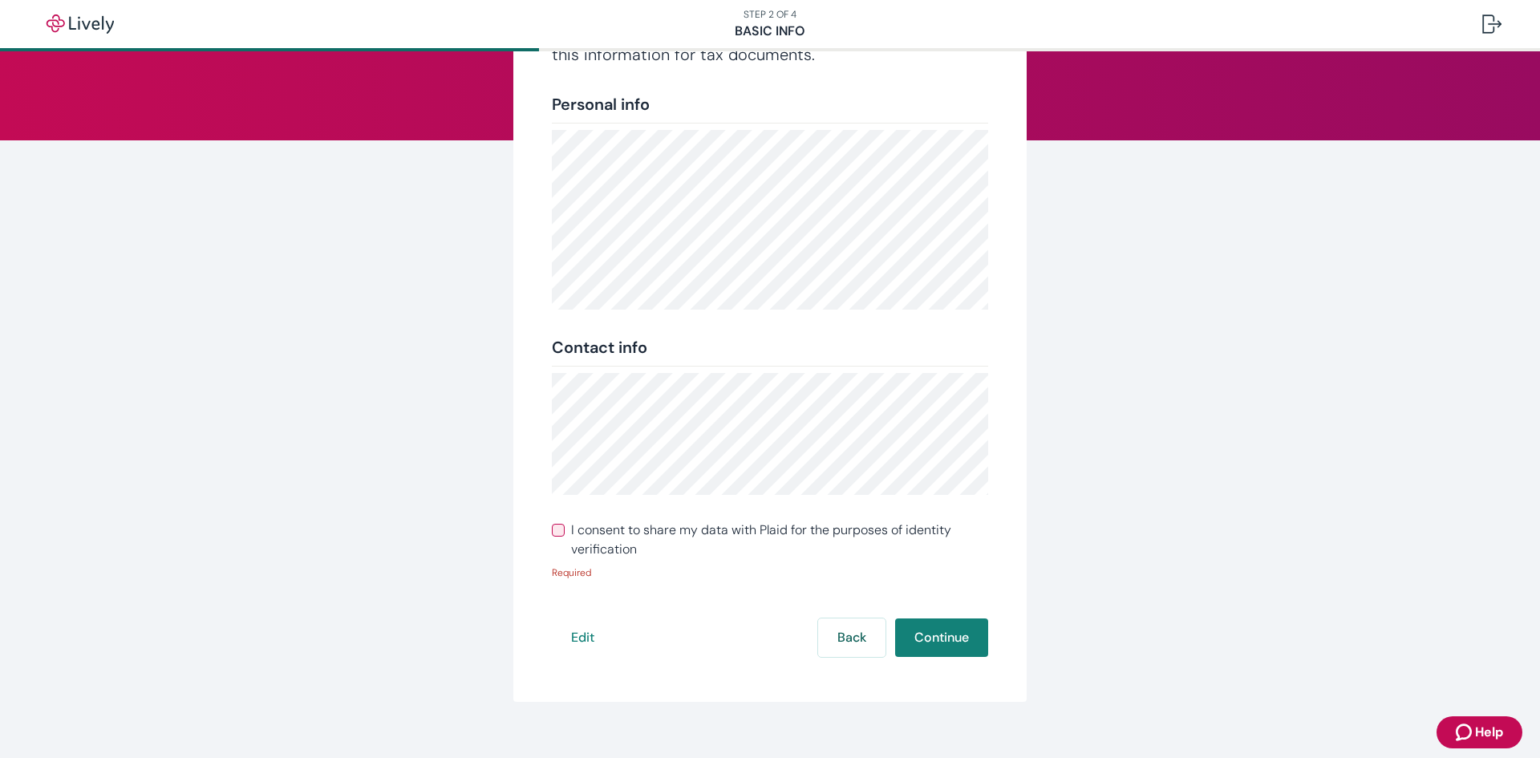
click at [553, 528] on input "I consent to share my data with Plaid for the purposes of identity verification" at bounding box center [558, 530] width 13 height 13
checkbox input "true"
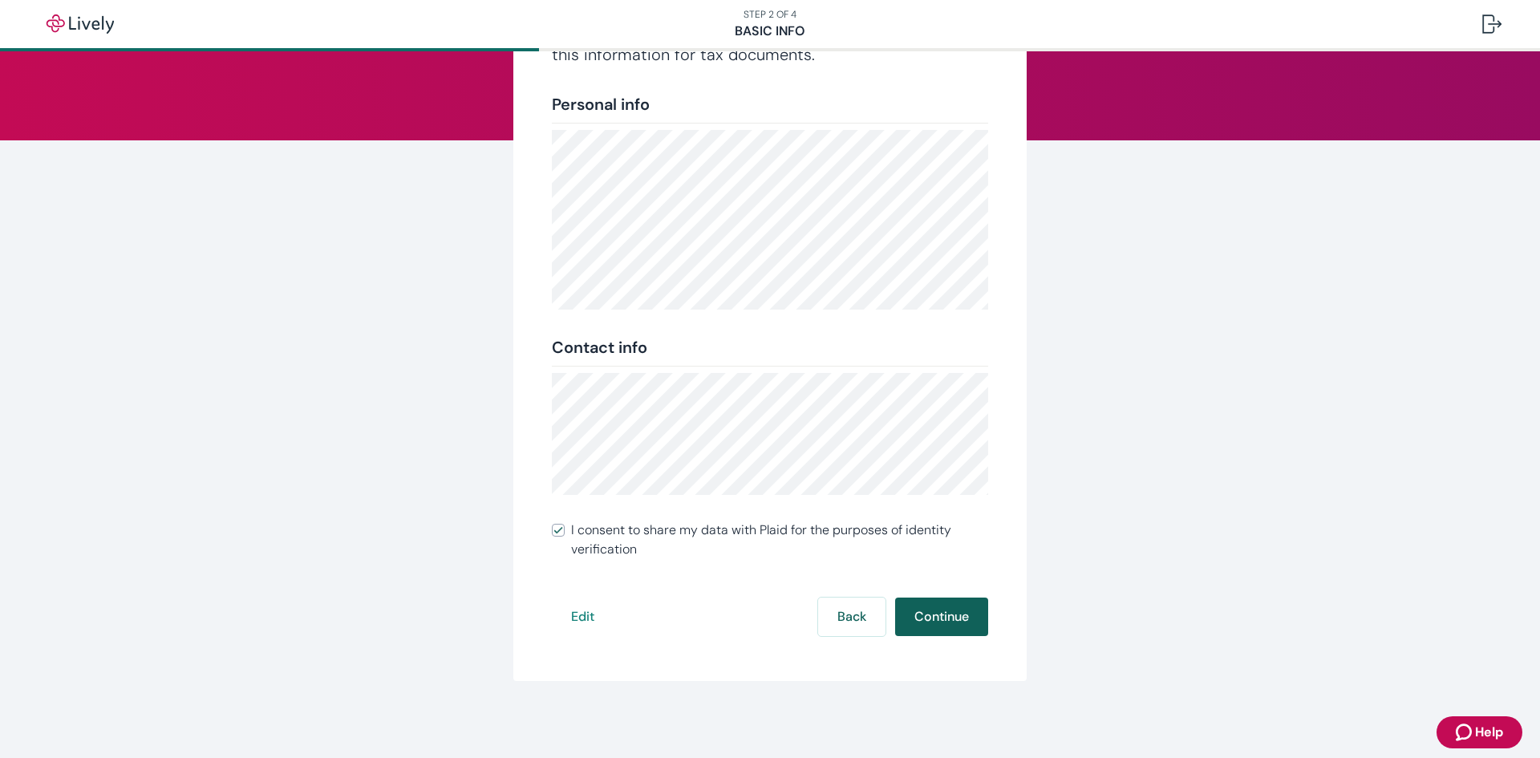
drag, startPoint x: 884, startPoint y: 613, endPoint x: 902, endPoint y: 622, distance: 20.1
click at [888, 615] on div "Edit Back Continue" at bounding box center [770, 616] width 436 height 38
click at [903, 622] on button "Continue" at bounding box center [941, 616] width 93 height 38
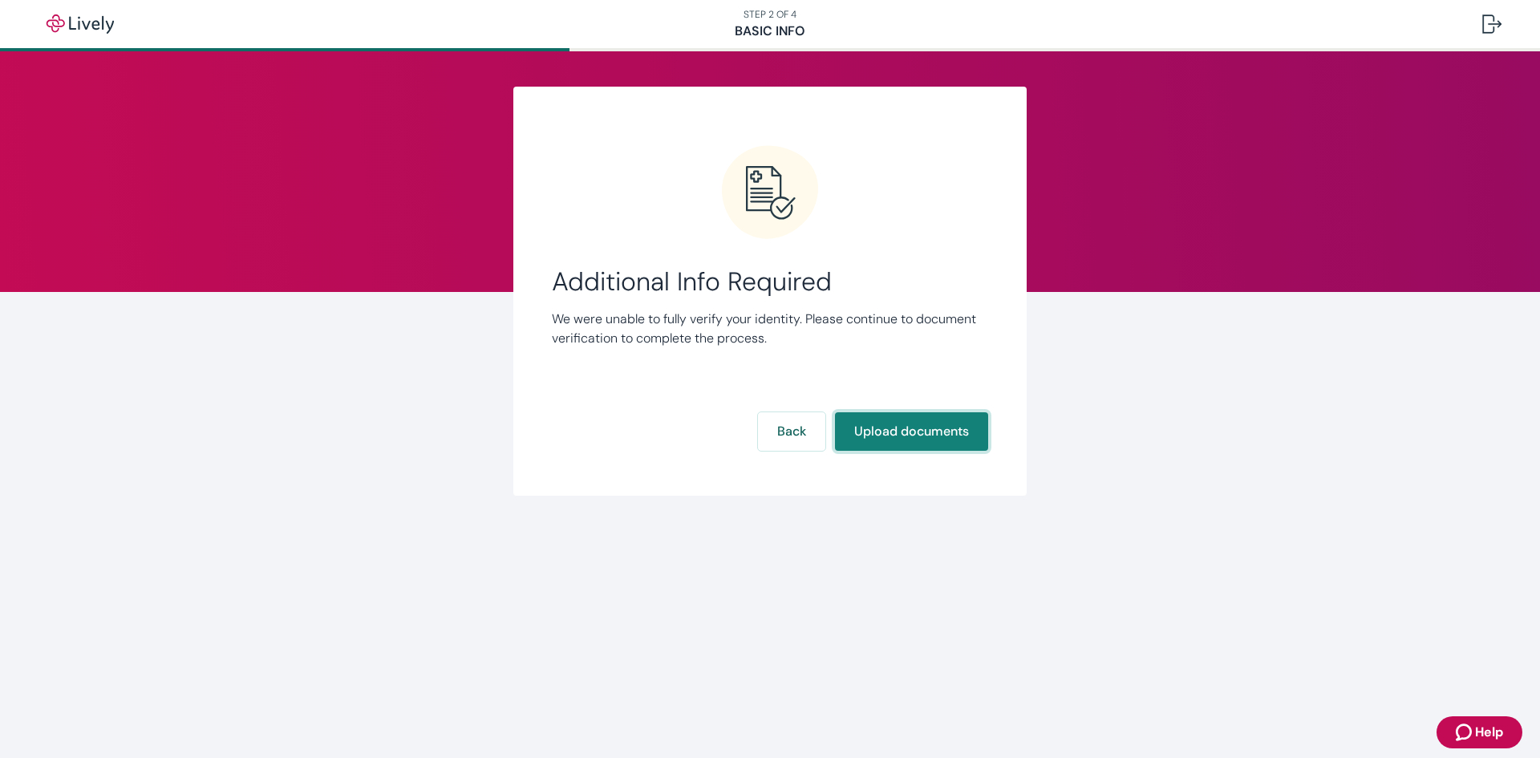
click at [896, 441] on button "Upload documents" at bounding box center [911, 431] width 153 height 38
click at [936, 417] on button "Upload documents" at bounding box center [911, 431] width 153 height 38
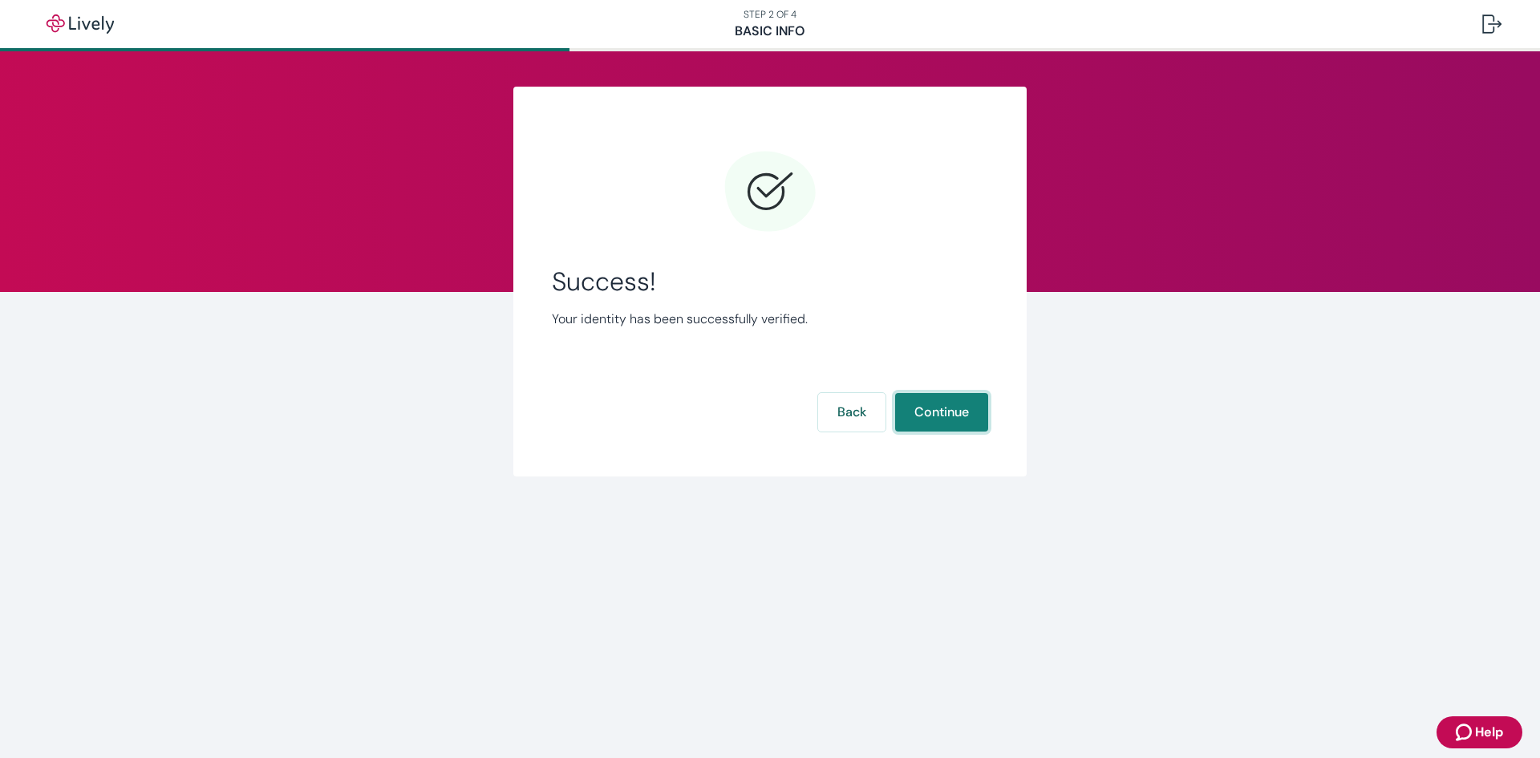
click at [928, 396] on button "Continue" at bounding box center [941, 412] width 93 height 38
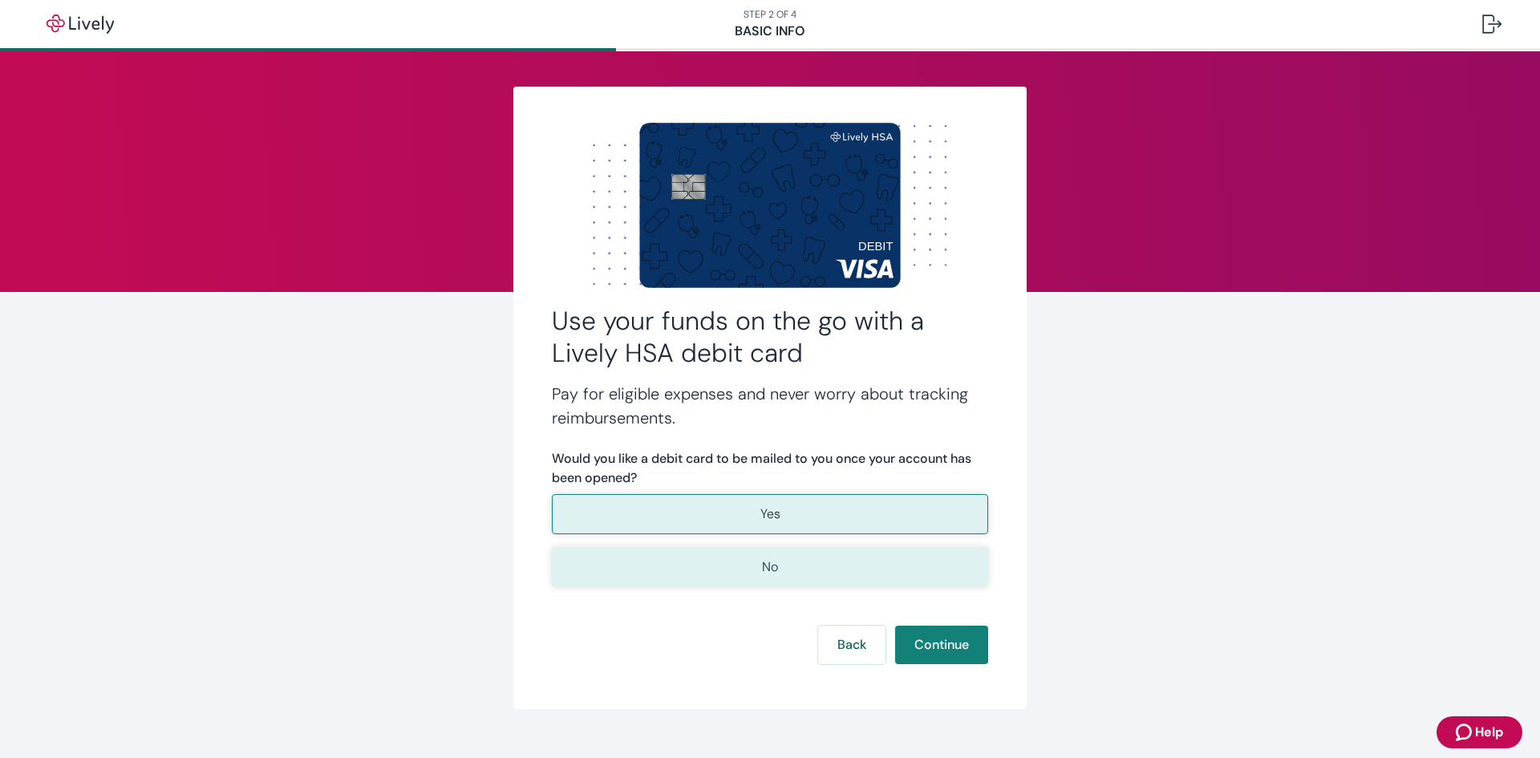
click at [845, 564] on button "No" at bounding box center [770, 567] width 436 height 40
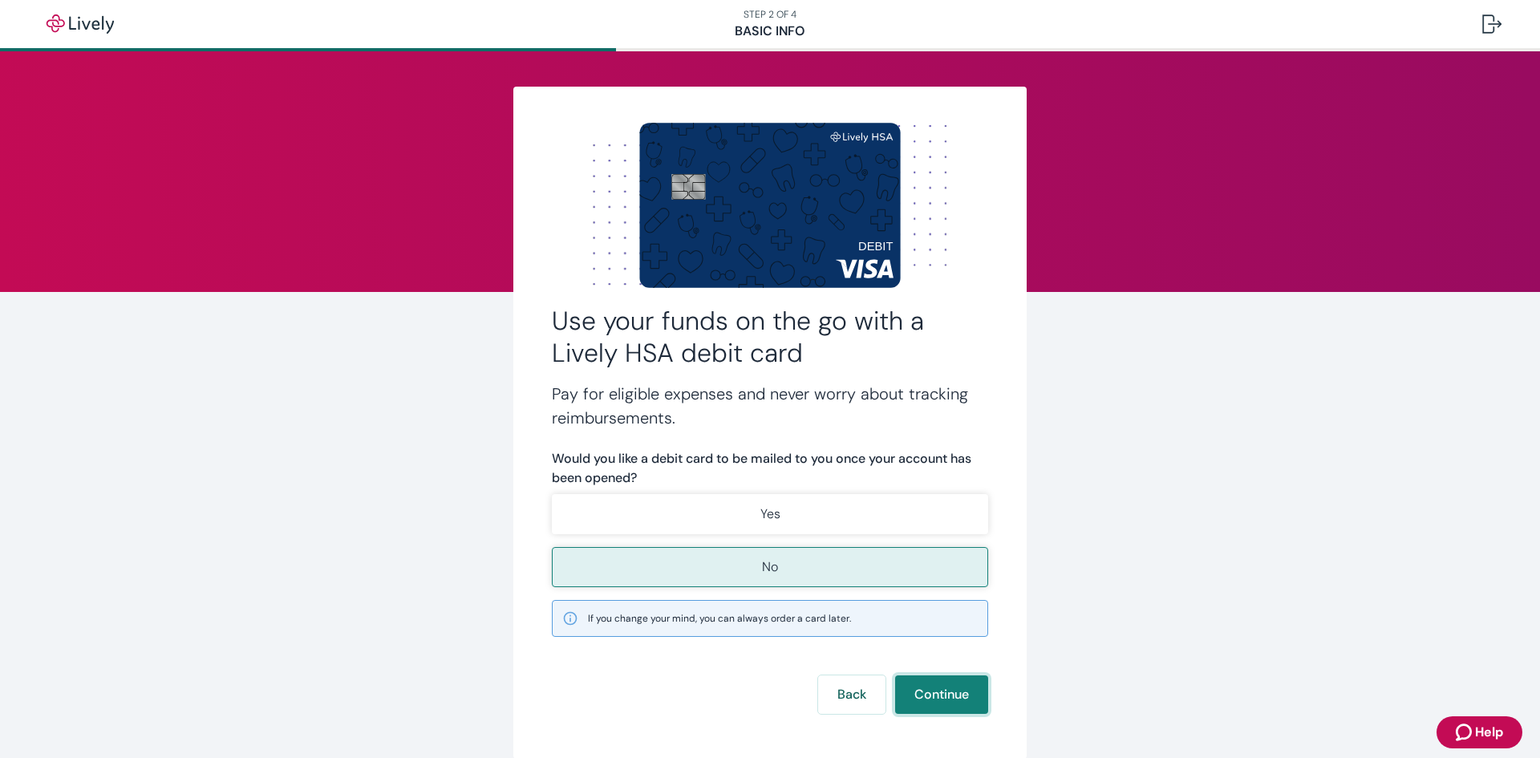
click at [909, 696] on button "Continue" at bounding box center [941, 694] width 93 height 38
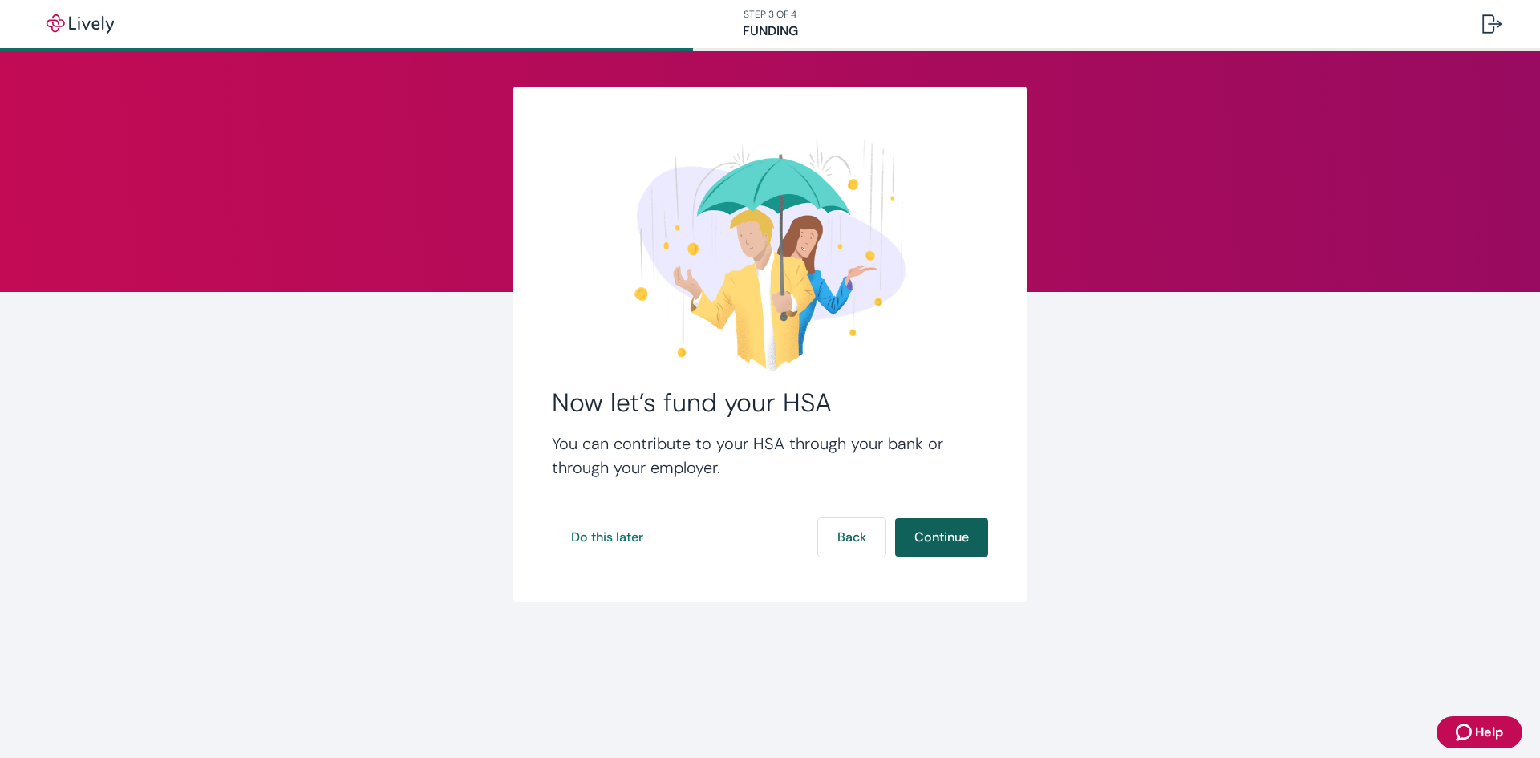
click at [937, 526] on button "Continue" at bounding box center [941, 537] width 93 height 38
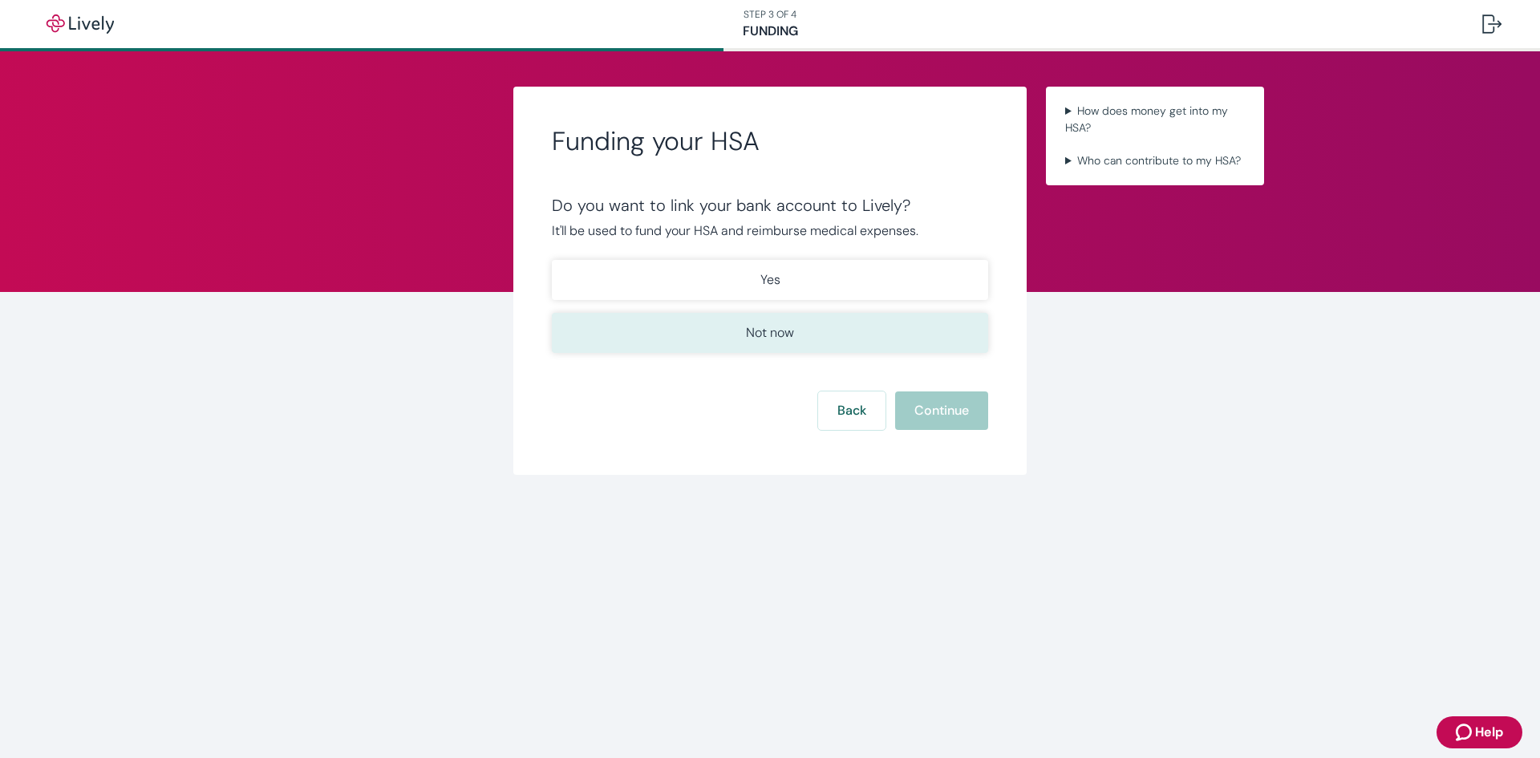
drag, startPoint x: 819, startPoint y: 333, endPoint x: 833, endPoint y: 340, distance: 16.1
click at [824, 334] on button "Not now" at bounding box center [770, 333] width 436 height 40
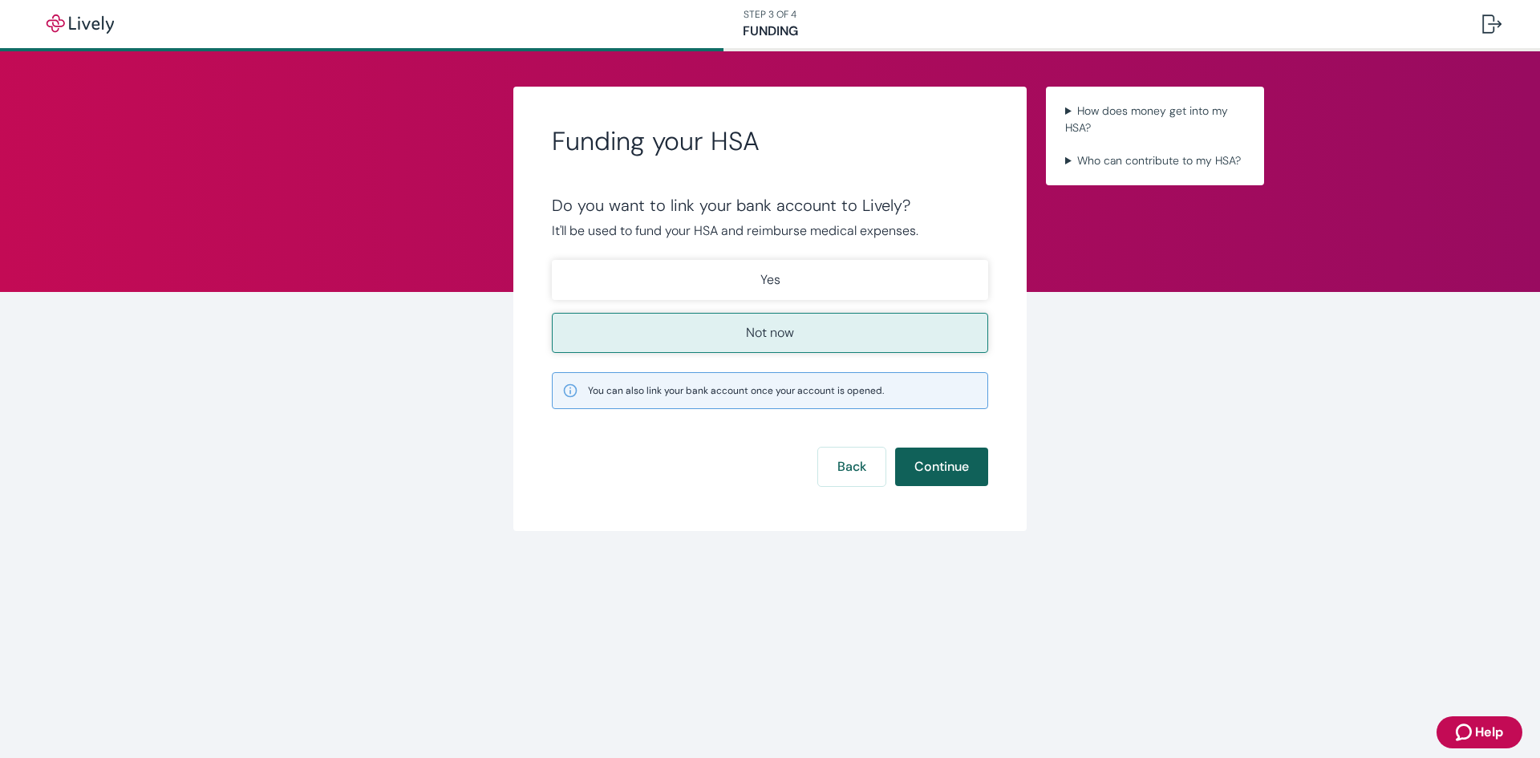
drag, startPoint x: 941, startPoint y: 500, endPoint x: 938, endPoint y: 480, distance: 21.0
click at [940, 500] on div "Funding your HSA Do you want to link your bank account to Lively? It'll be used…" at bounding box center [769, 309] width 513 height 444
click at [938, 479] on button "Continue" at bounding box center [941, 466] width 93 height 38
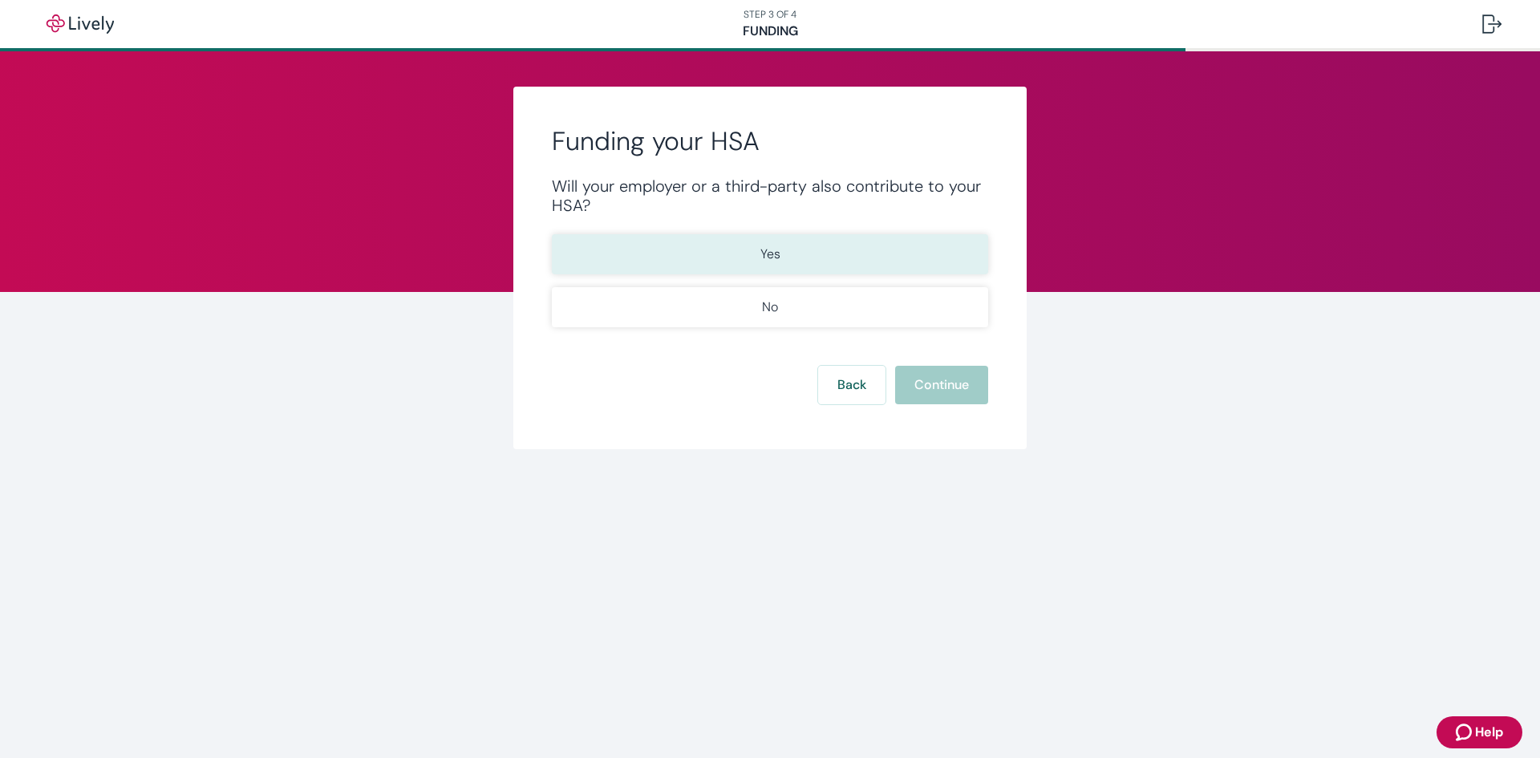
click at [825, 268] on button "Yes" at bounding box center [770, 254] width 436 height 40
click at [939, 391] on button "Continue" at bounding box center [941, 385] width 93 height 38
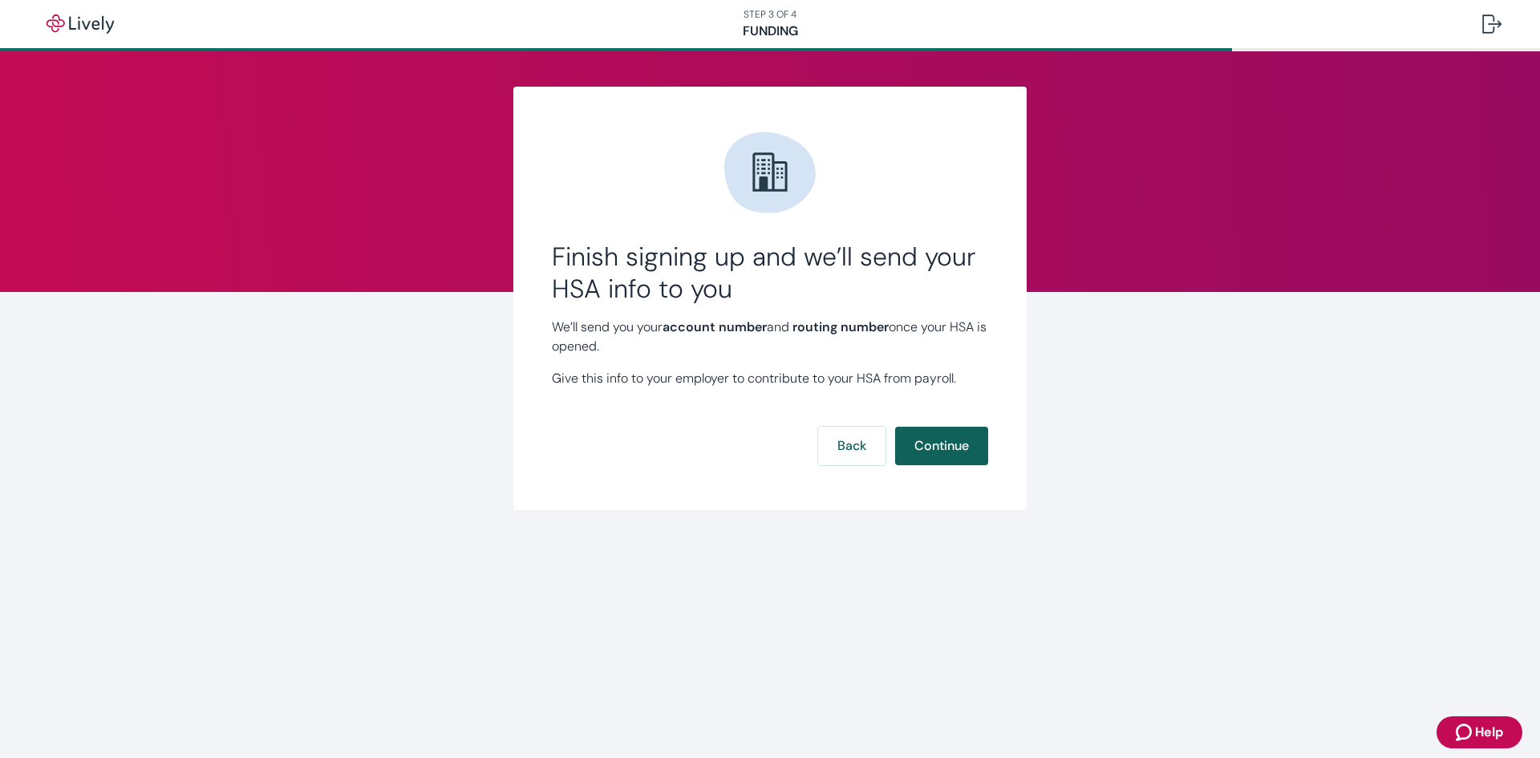
click at [955, 452] on button "Continue" at bounding box center [941, 446] width 93 height 38
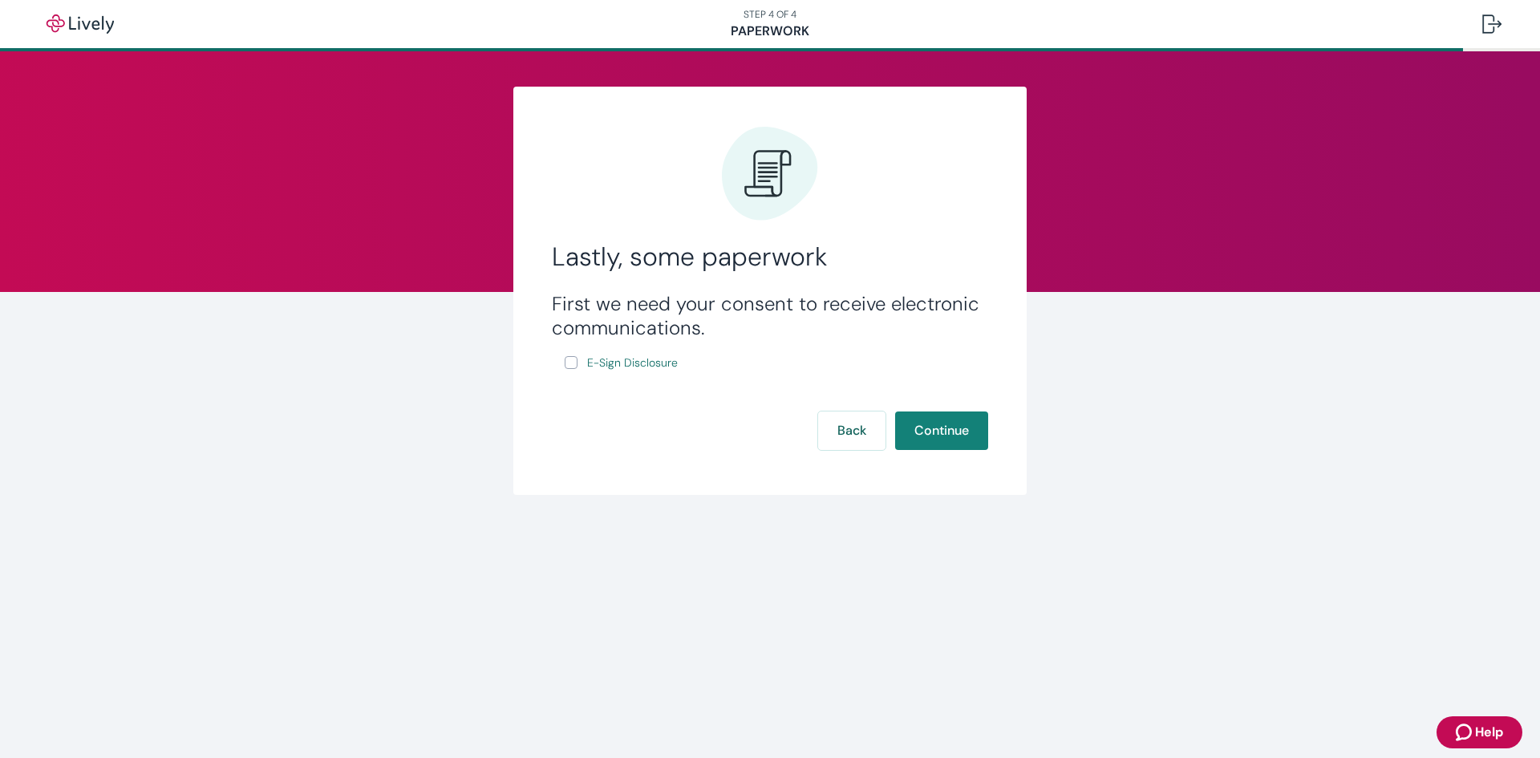
click at [583, 366] on label "E-Sign Disclosure" at bounding box center [623, 363] width 116 height 20
click at [577, 366] on input "E-Sign Disclosure" at bounding box center [571, 362] width 13 height 13
checkbox input "true"
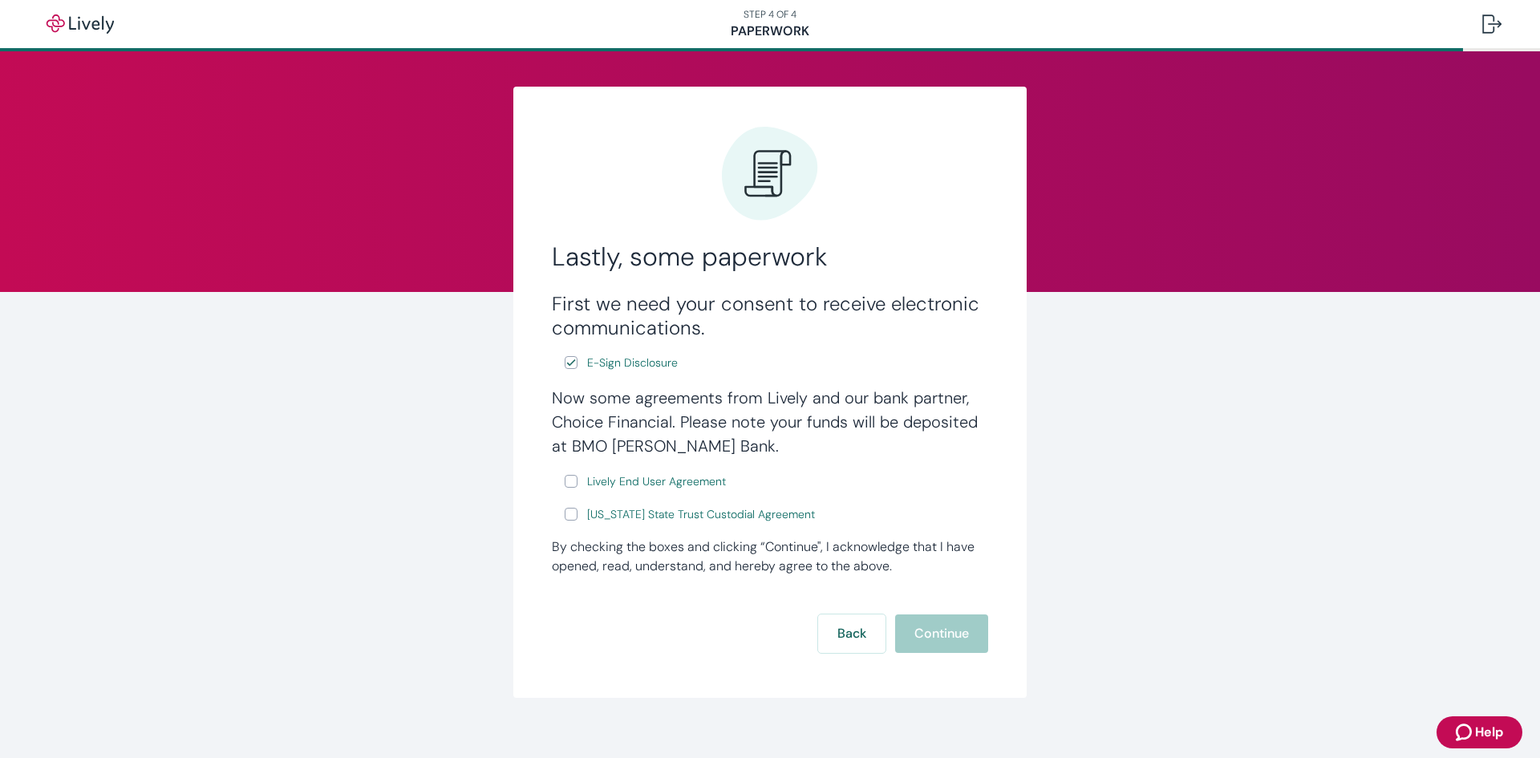
click at [568, 476] on input "Lively End User Agreement" at bounding box center [571, 481] width 13 height 13
checkbox input "true"
click at [574, 521] on label "[US_STATE] State Trust Custodial Agreement" at bounding box center [691, 514] width 253 height 20
click at [574, 520] on input "[US_STATE] State Trust Custodial Agreement" at bounding box center [571, 514] width 13 height 13
checkbox input "true"
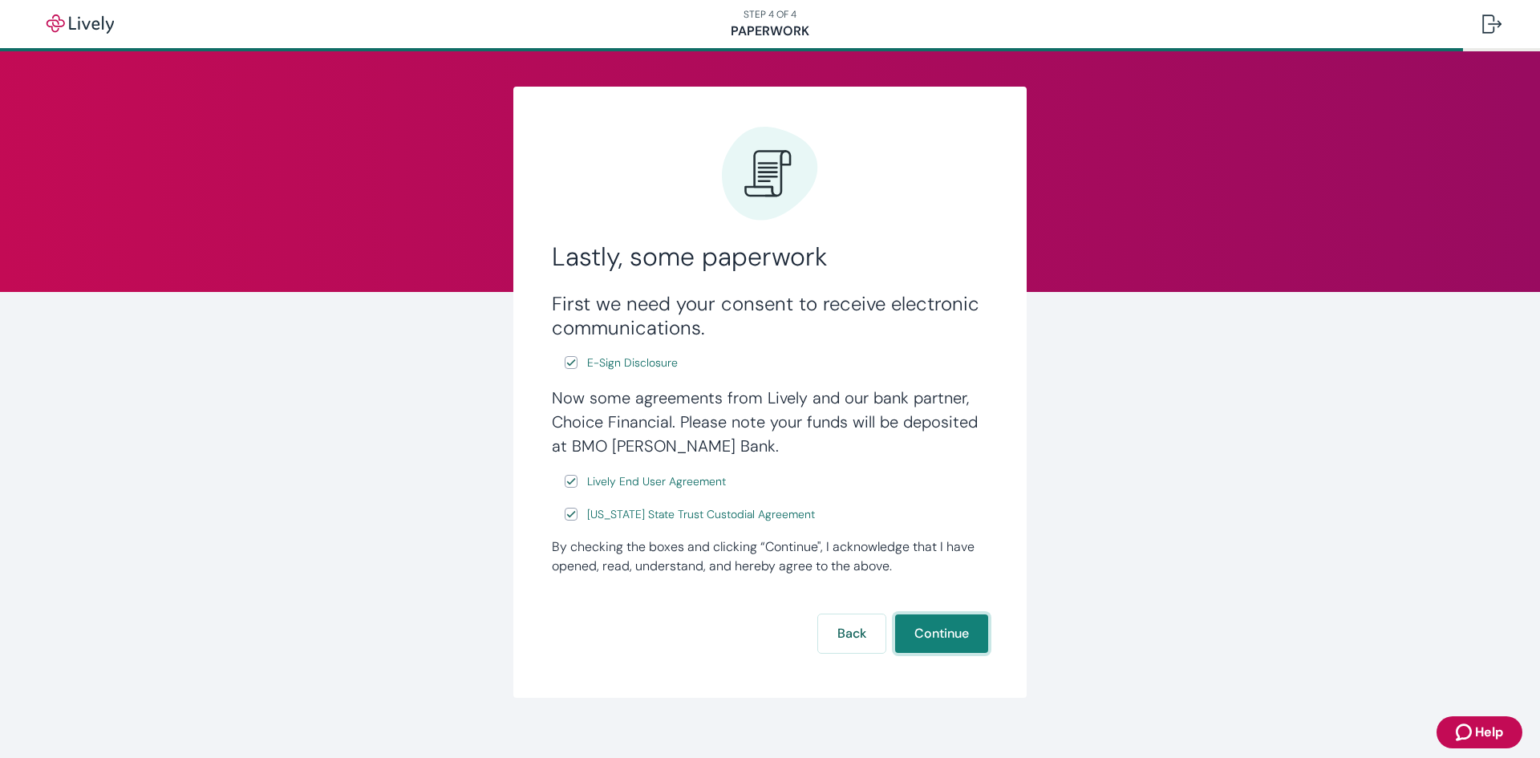
click at [935, 630] on button "Continue" at bounding box center [941, 633] width 93 height 38
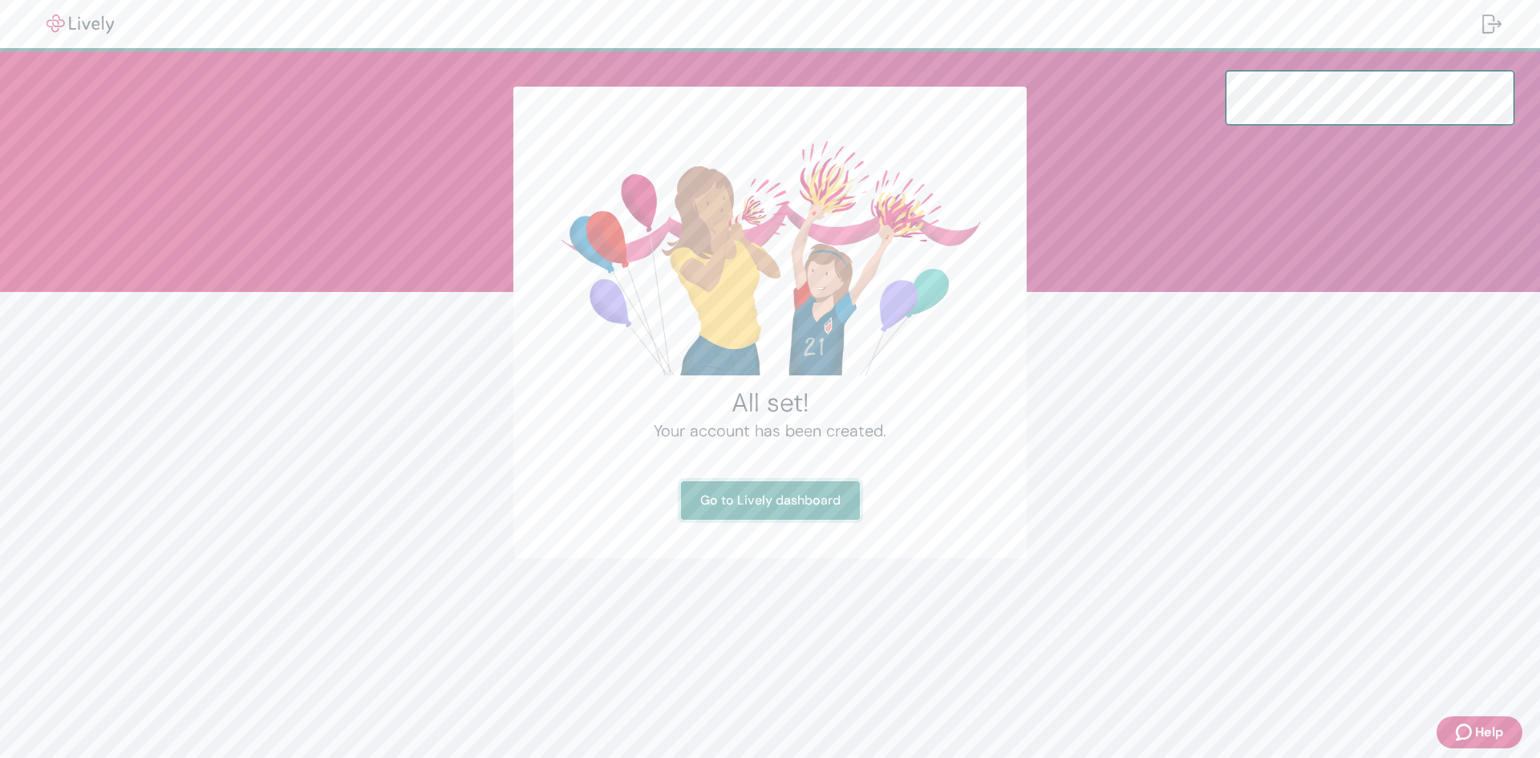
click at [783, 511] on link "Go to Lively dashboard" at bounding box center [770, 500] width 179 height 38
